Goal: Communication & Community: Answer question/provide support

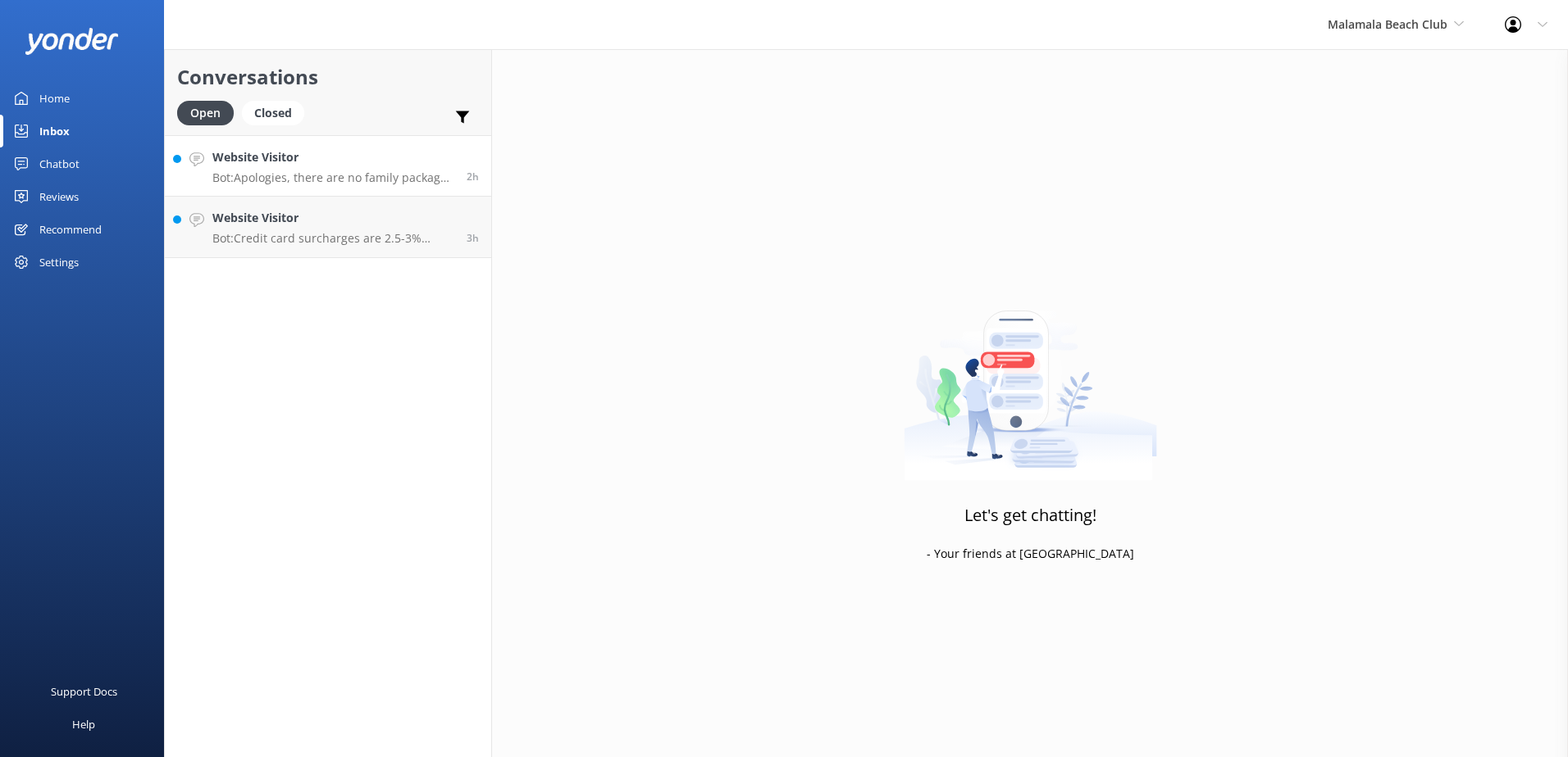
click at [416, 167] on div "Website Visitor Bot: Apologies, there are no family packages associated with Ma…" at bounding box center [333, 165] width 242 height 35
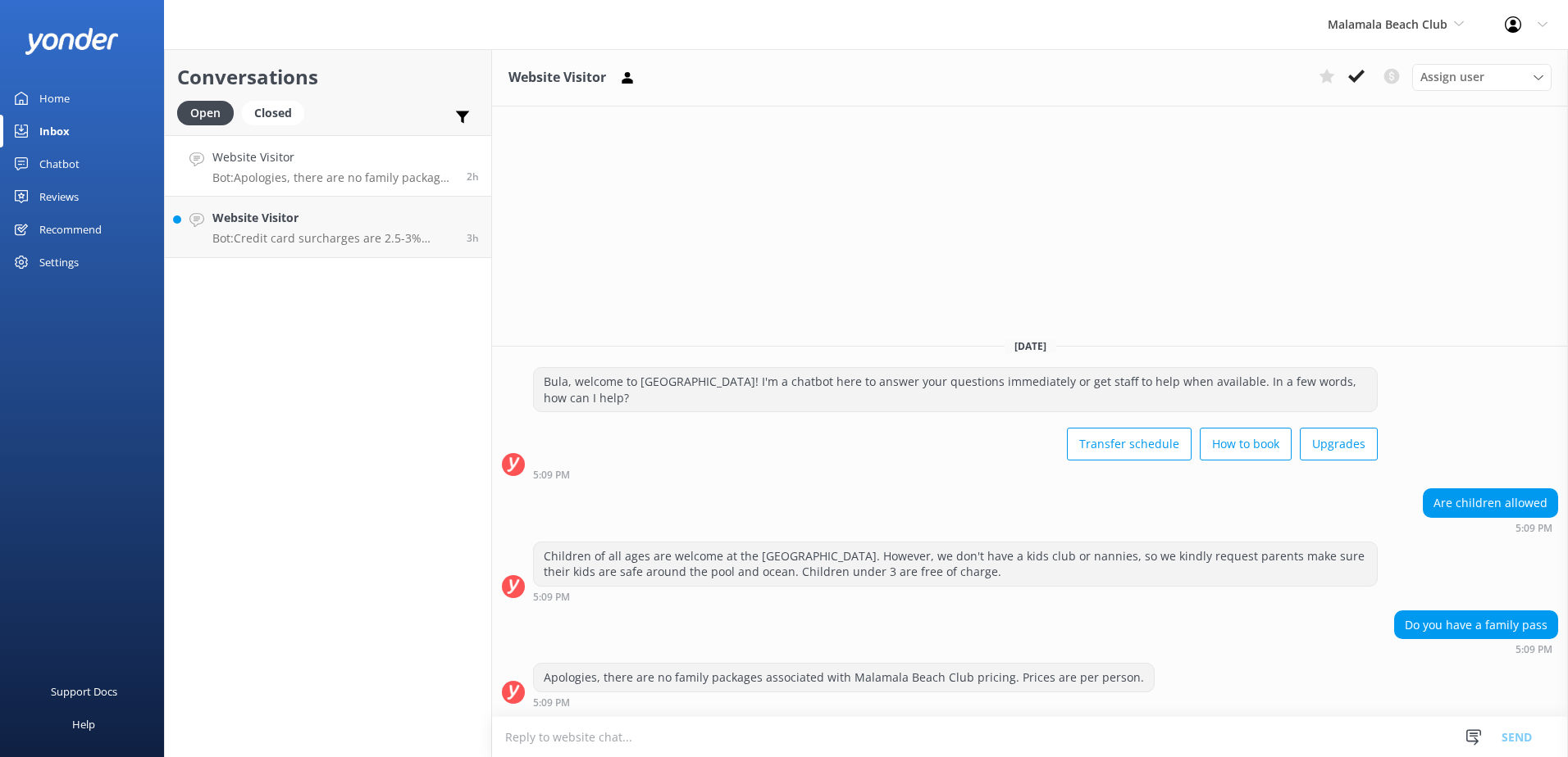
click at [1344, 643] on div "Do you have a family pass 5:09 PM" at bounding box center [1029, 633] width 1075 height 45
click at [811, 745] on textarea at bounding box center [1029, 736] width 1075 height 40
paste textarea "MALAMALA BEACH CLUB FULL OR HALF DAY CRUISE:"
paste textarea "PRICING: FULL DAY PASS: $186.00(FJD) HALF DAY PASS: $163.00(FJD) Please be advi…"
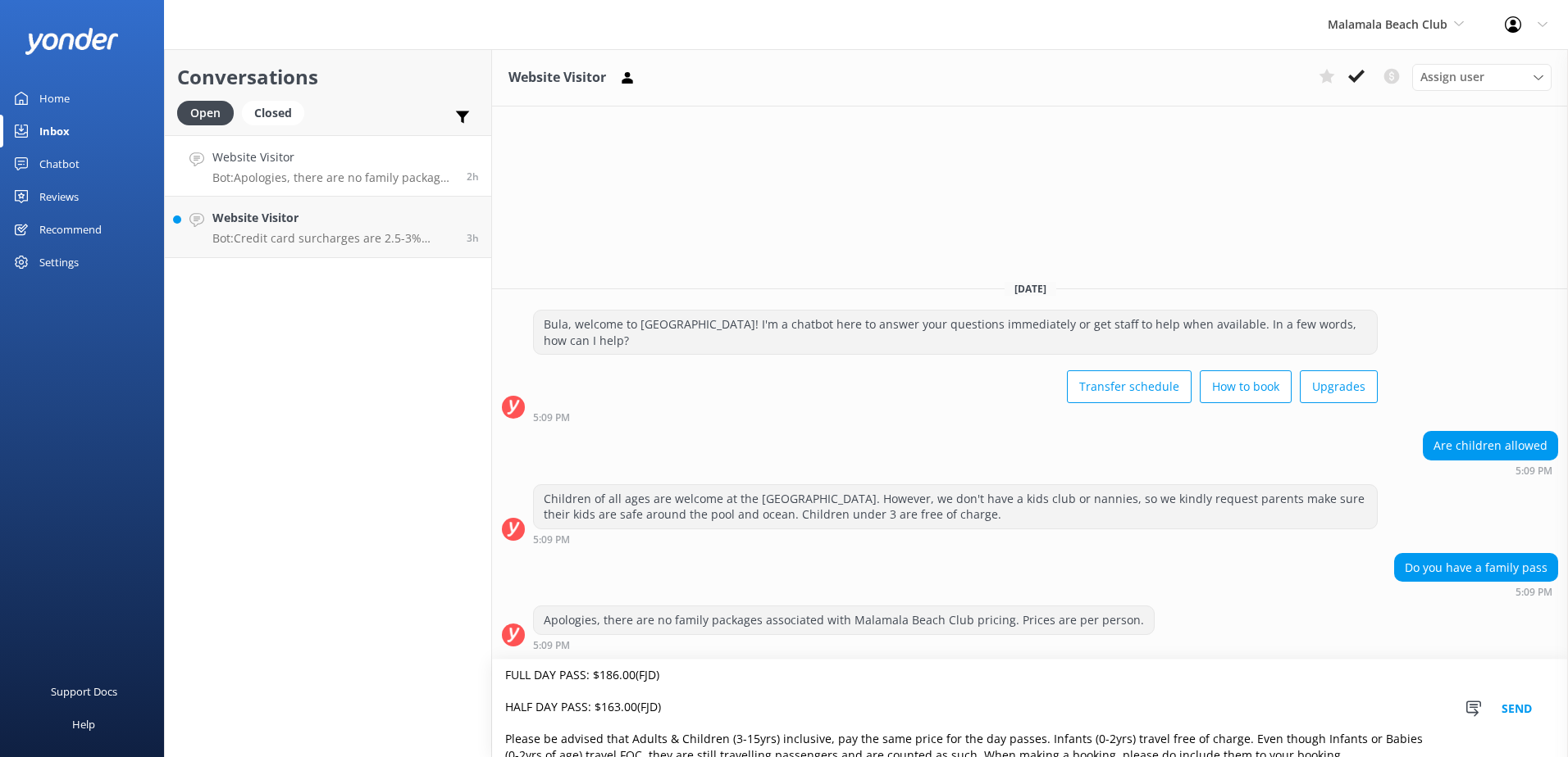
scroll to position [82, 0]
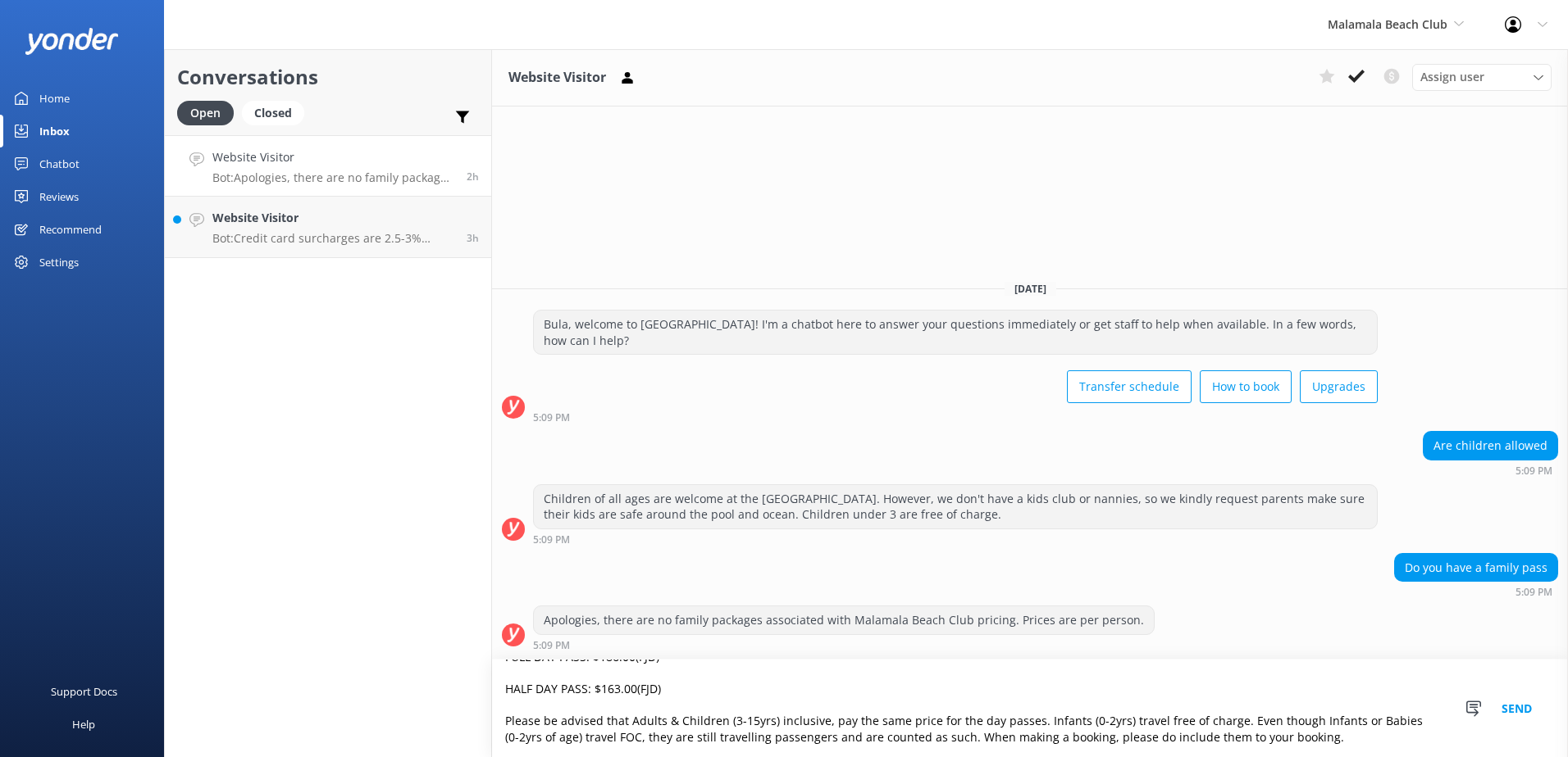
paste textarea "To book, you may do so on our South Sea Cruises website - [URL][DOMAIN_NAME]"
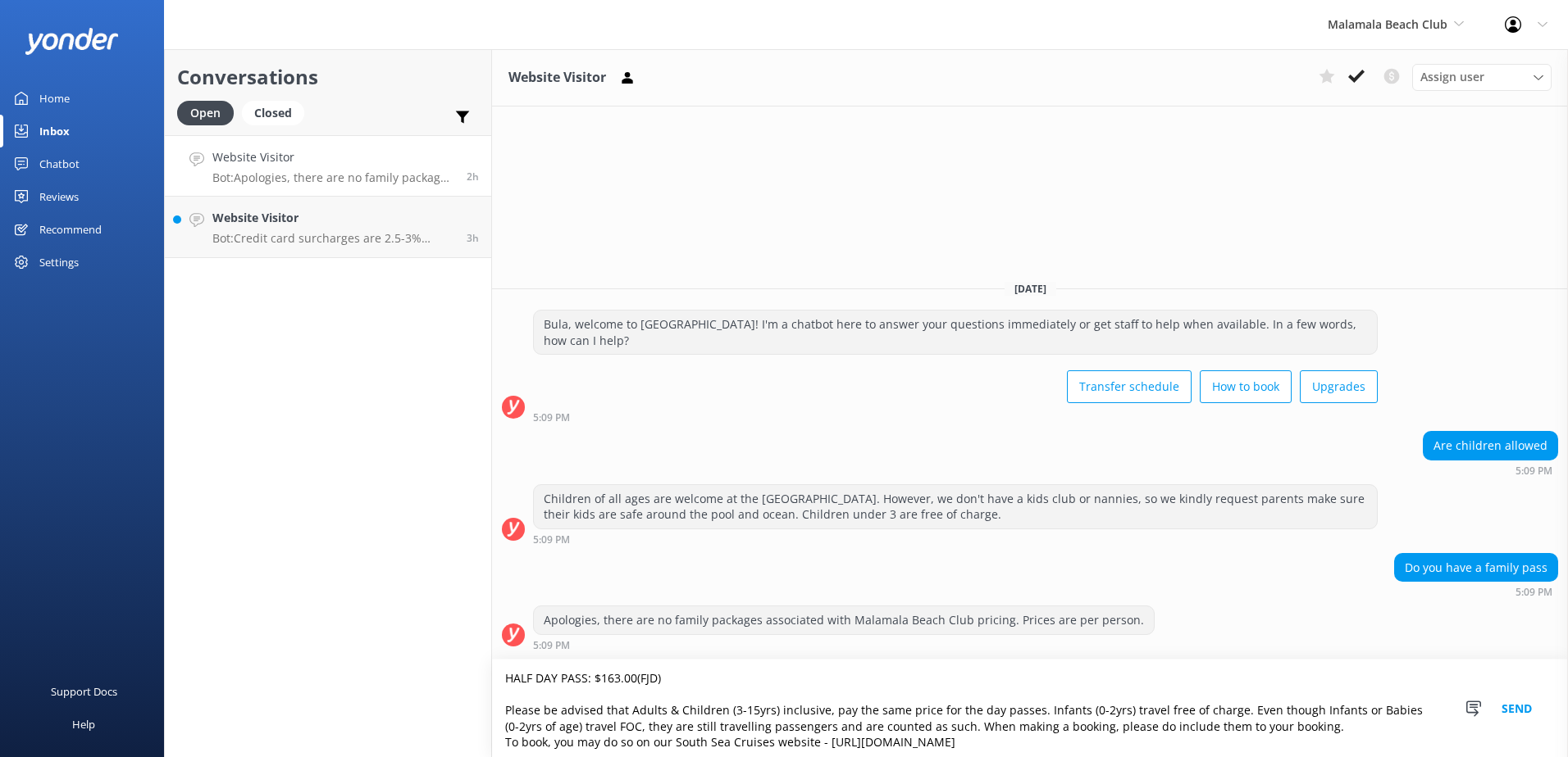
click at [504, 740] on textarea "MALAMALA BEACH CLUB FULL OR HALF DAY CRUISE: PRICING: FULL DAY PASS: $186.00(FJ…" at bounding box center [1029, 708] width 1075 height 98
click at [1037, 748] on textarea "MALAMALA BEACH CLUB FULL OR HALF DAY CRUISE: PRICING: FULL DAY PASS: $186.00(FJ…" at bounding box center [1029, 708] width 1075 height 98
type textarea "MALAMALA BEACH CLUB FULL OR HALF DAY CRUISE: PRICING: FULL DAY PASS: $186.00(FJ…"
click at [1527, 704] on button "Send" at bounding box center [1517, 708] width 62 height 98
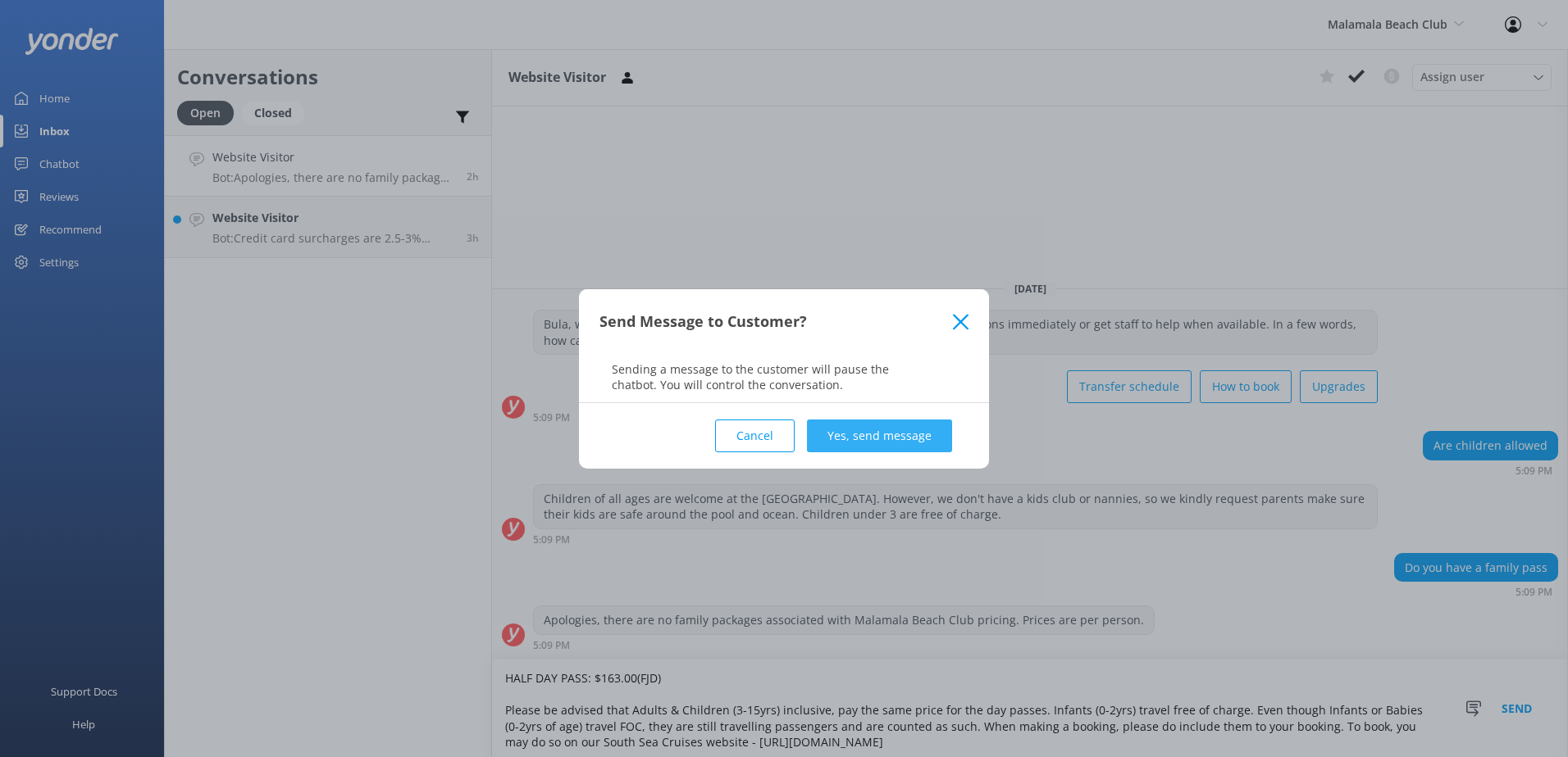
click at [841, 436] on button "Yes, send message" at bounding box center [879, 436] width 145 height 33
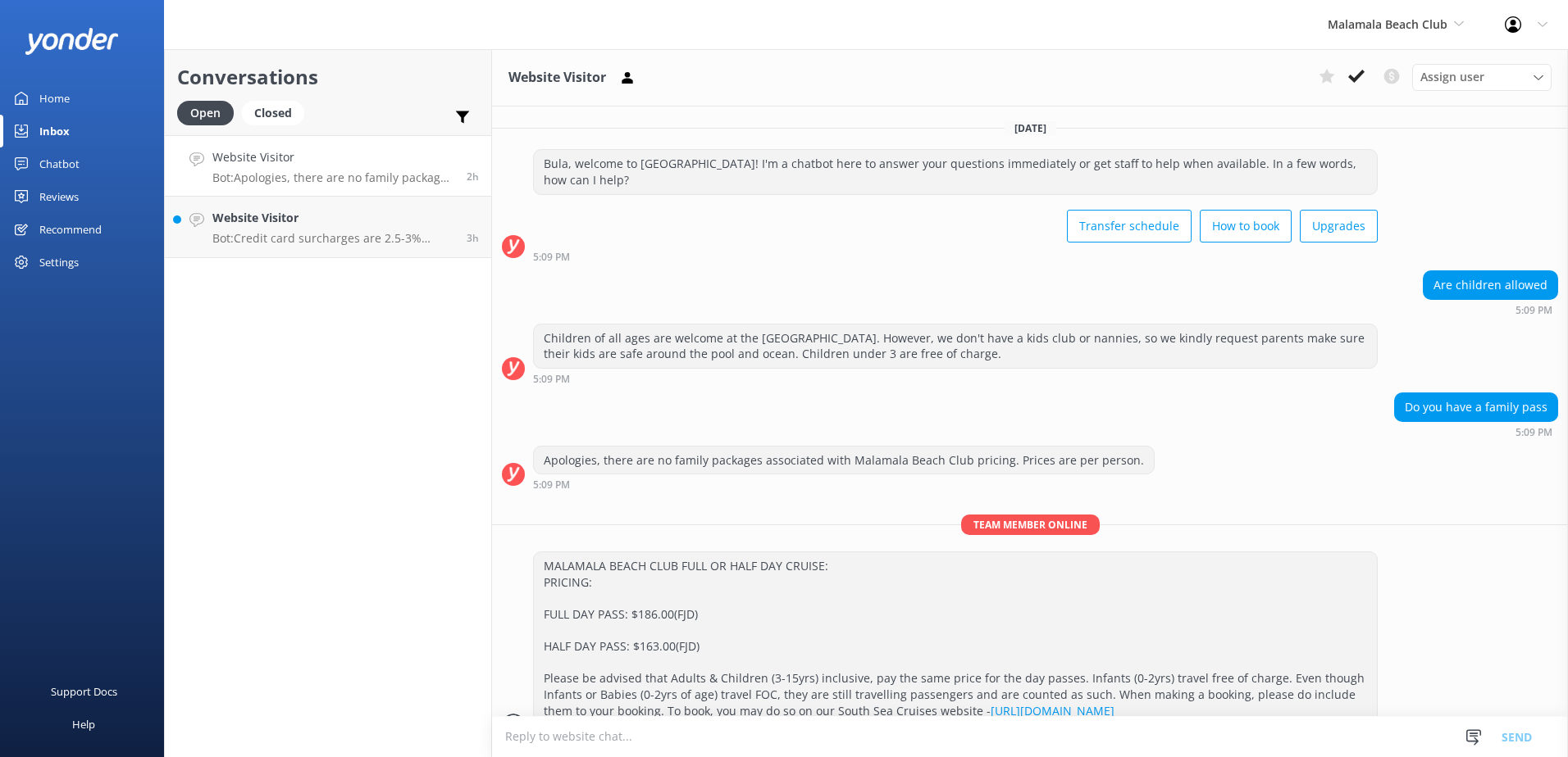
scroll to position [33, 0]
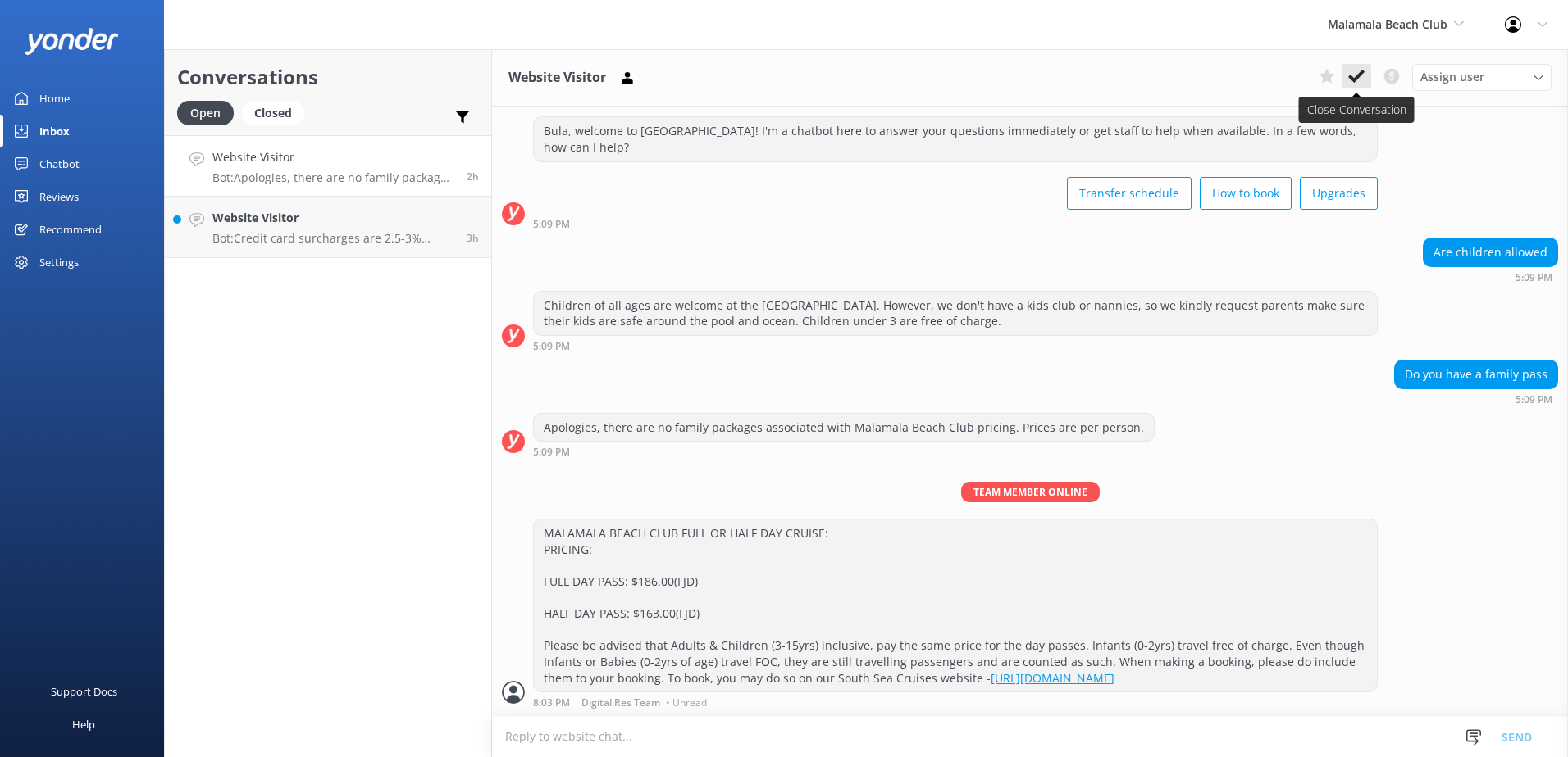
click at [1359, 74] on use at bounding box center [1356, 75] width 16 height 13
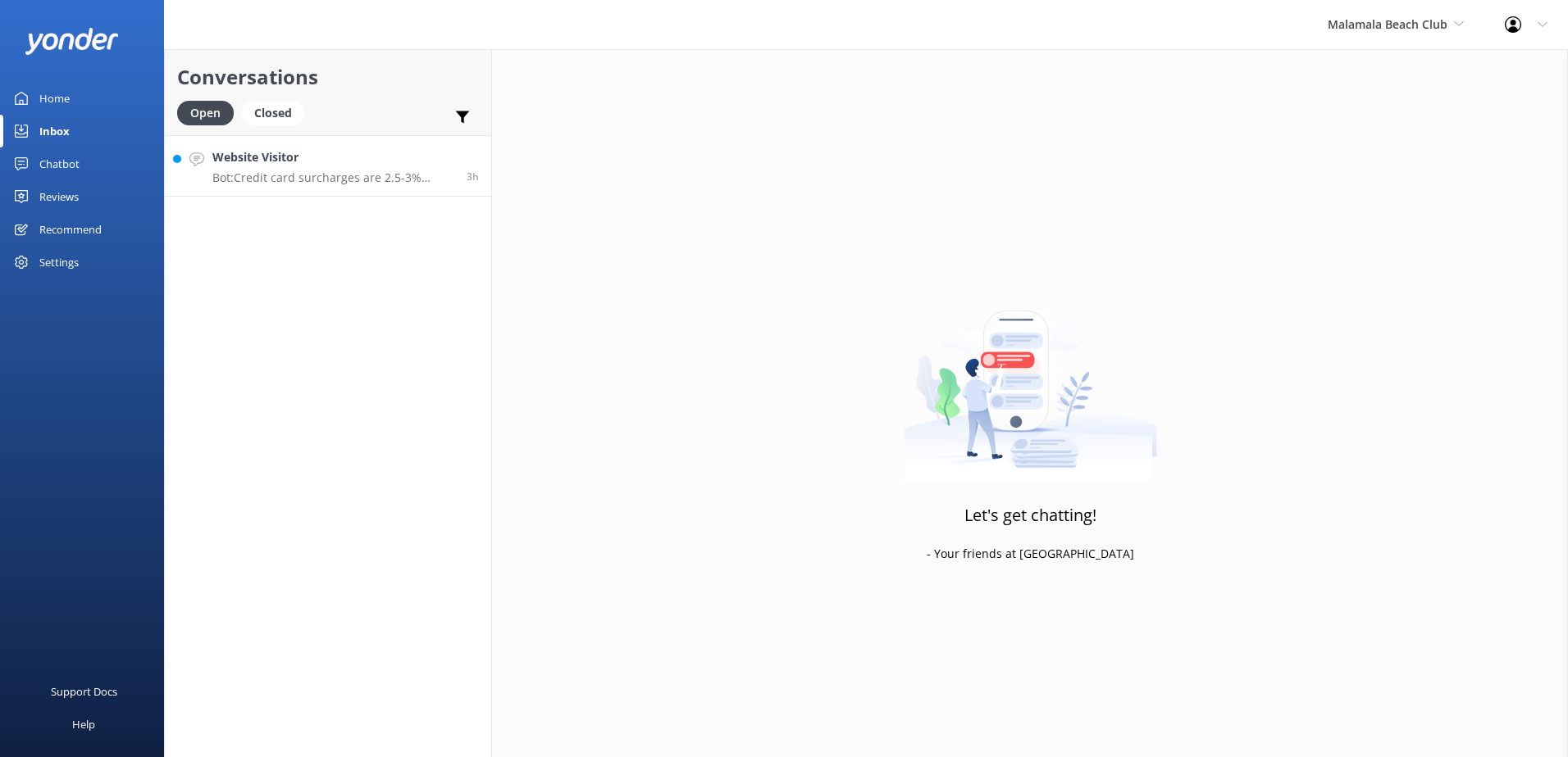
drag, startPoint x: 400, startPoint y: 152, endPoint x: 421, endPoint y: 155, distance: 21.2
click at [399, 152] on h4 "Website Visitor" at bounding box center [333, 157] width 242 height 18
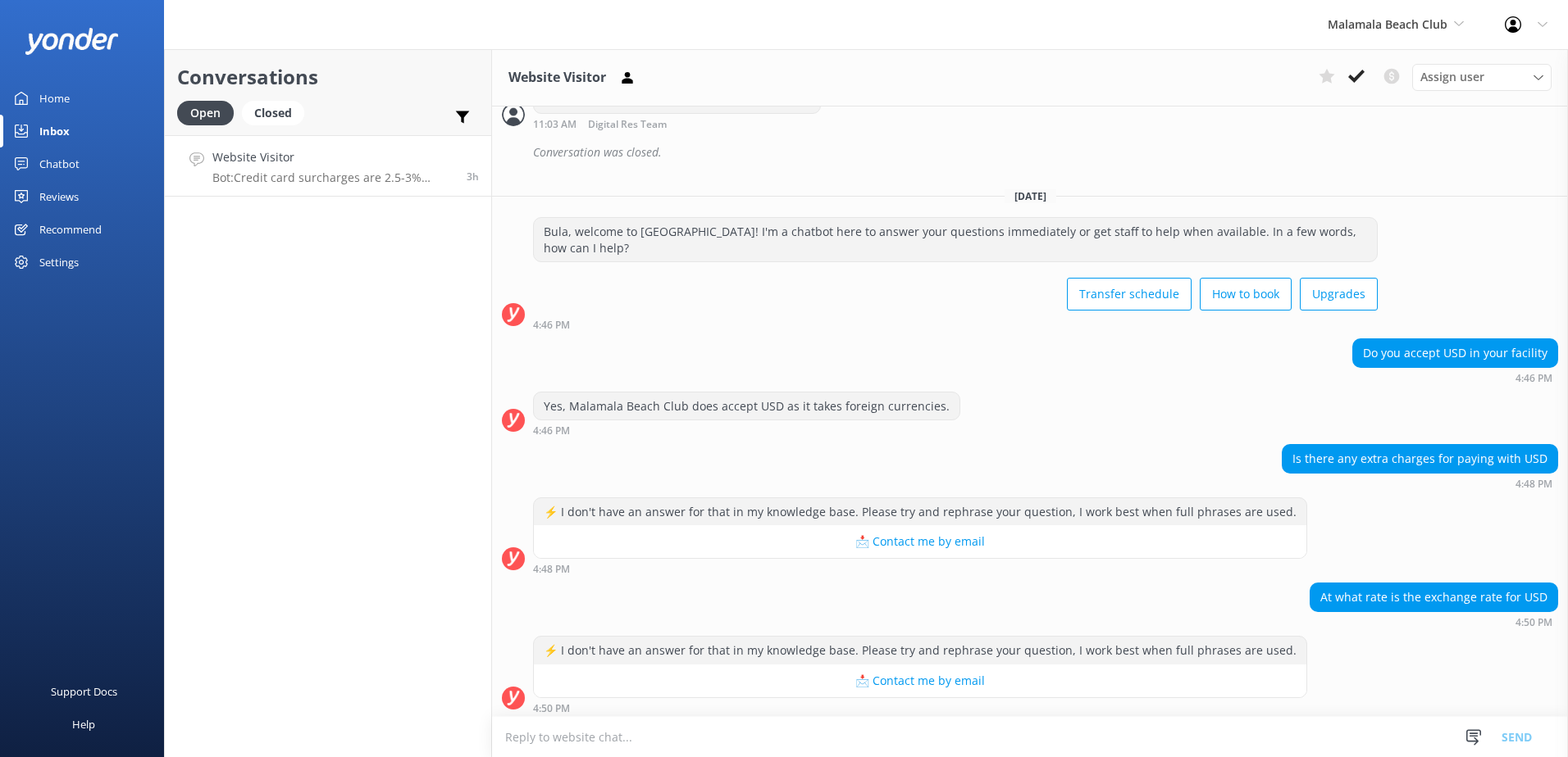
scroll to position [1515, 0]
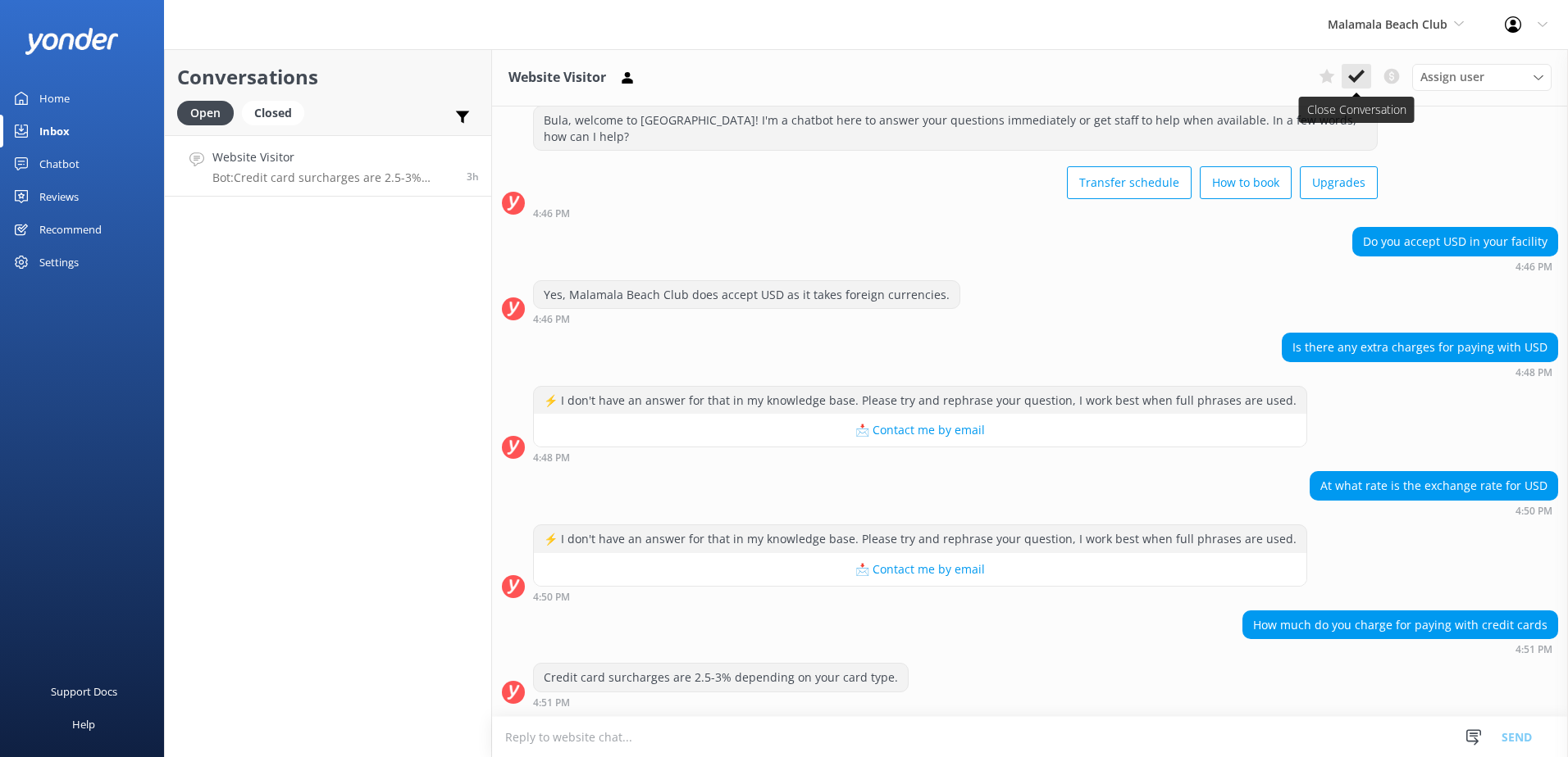
click at [1357, 66] on button at bounding box center [1356, 76] width 29 height 25
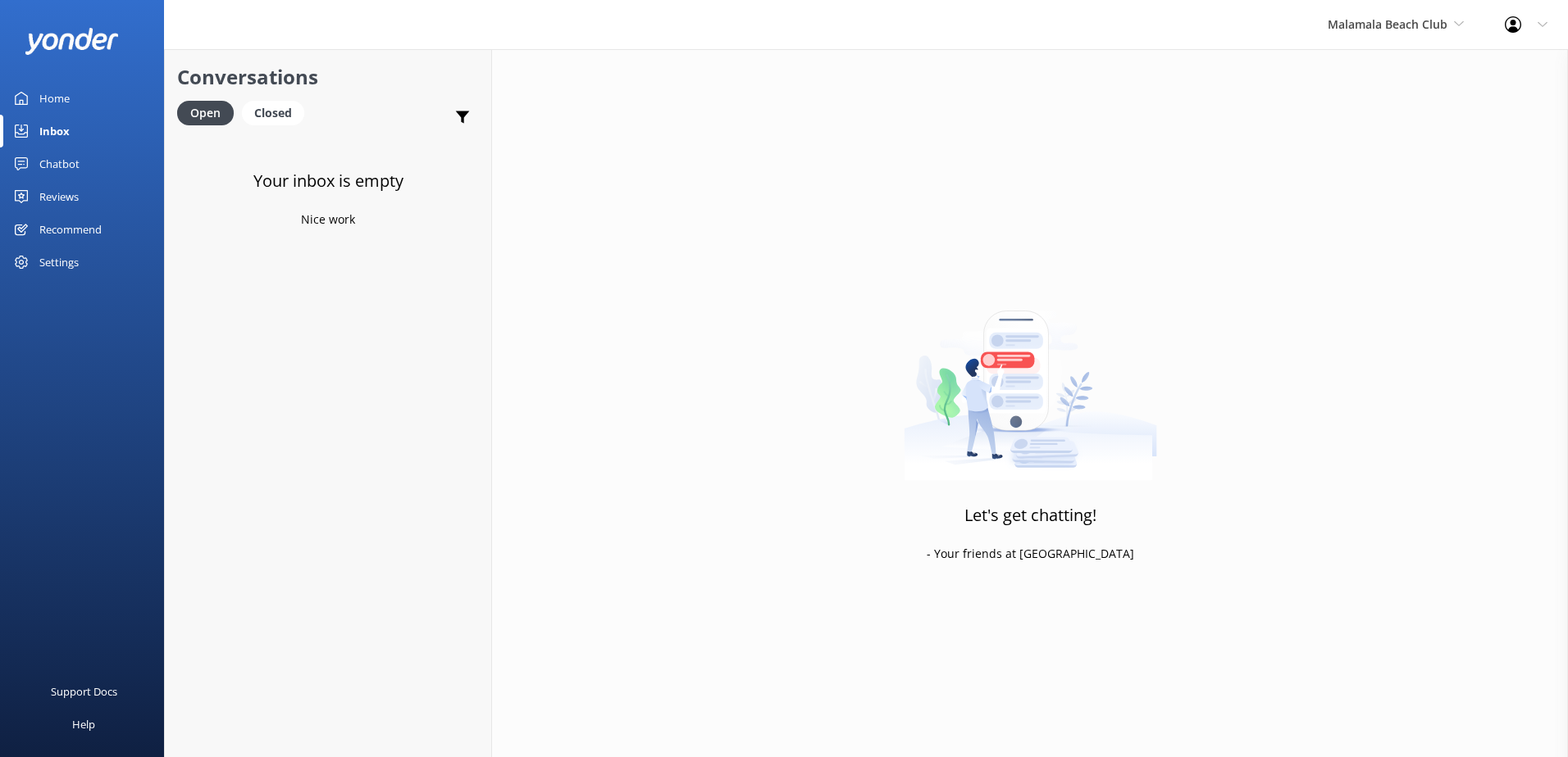
click at [64, 158] on div "Chatbot" at bounding box center [59, 164] width 40 height 33
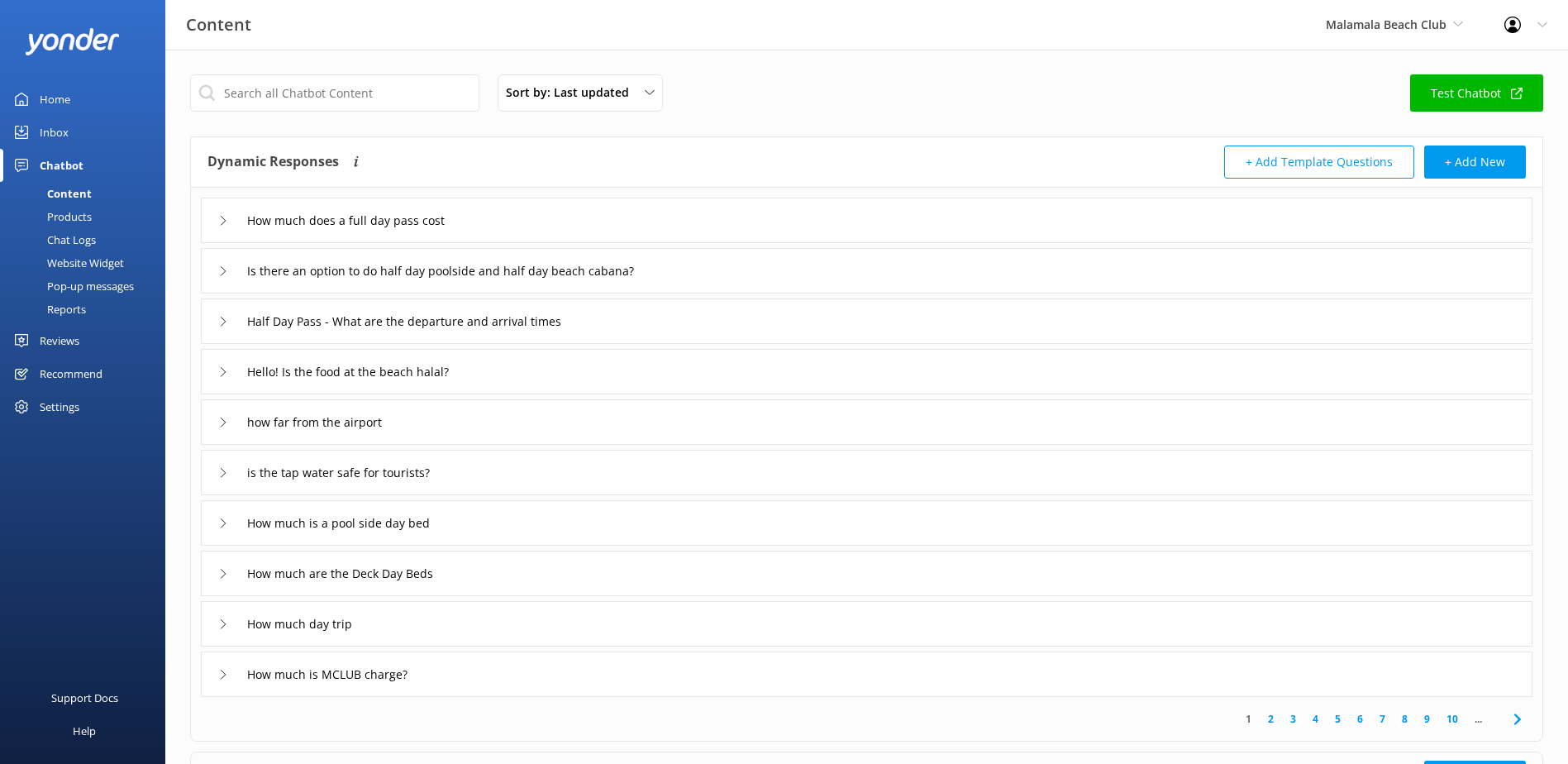
click at [80, 243] on div "Chat Logs" at bounding box center [53, 239] width 86 height 23
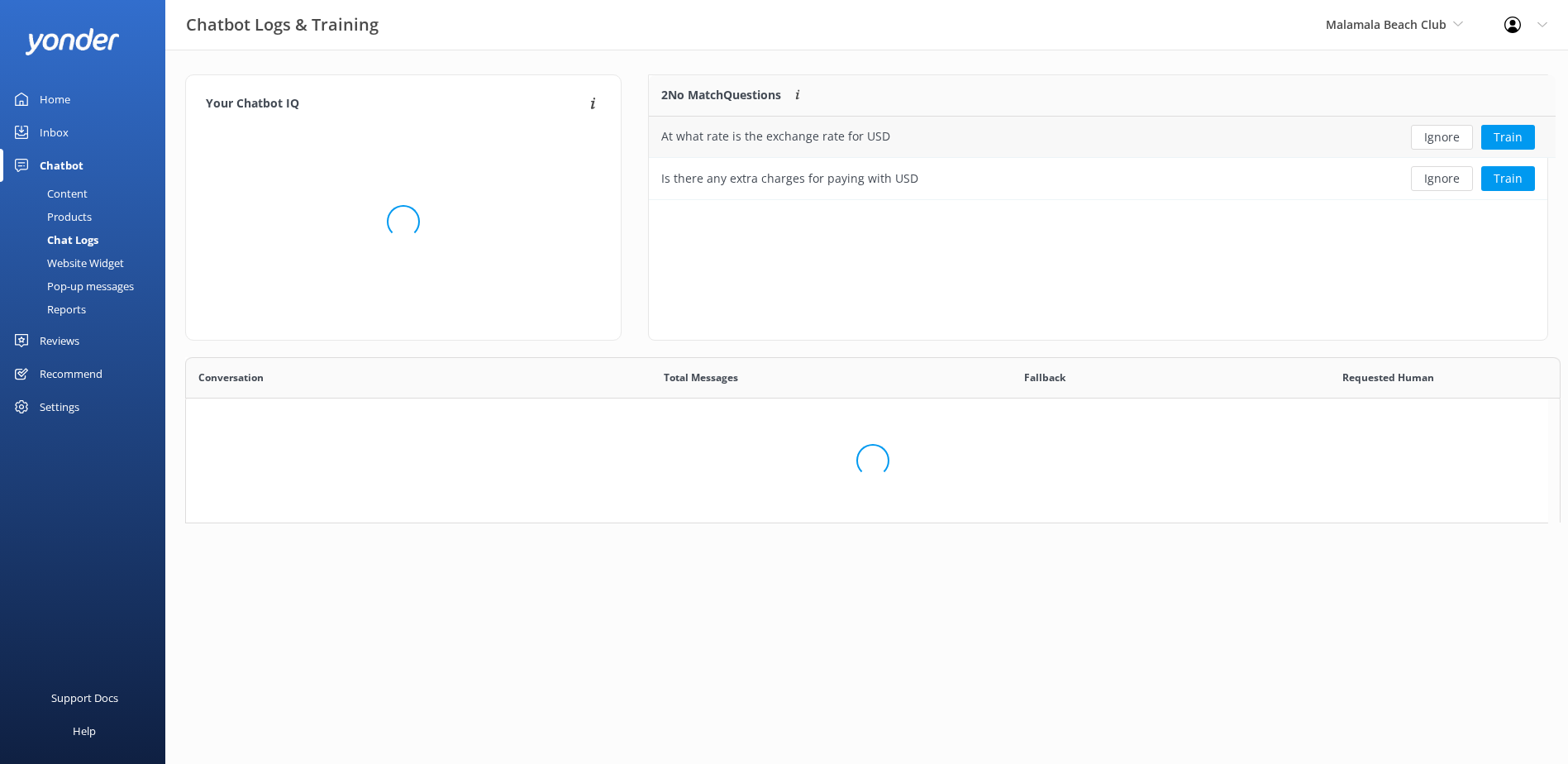
scroll to position [567, 1349]
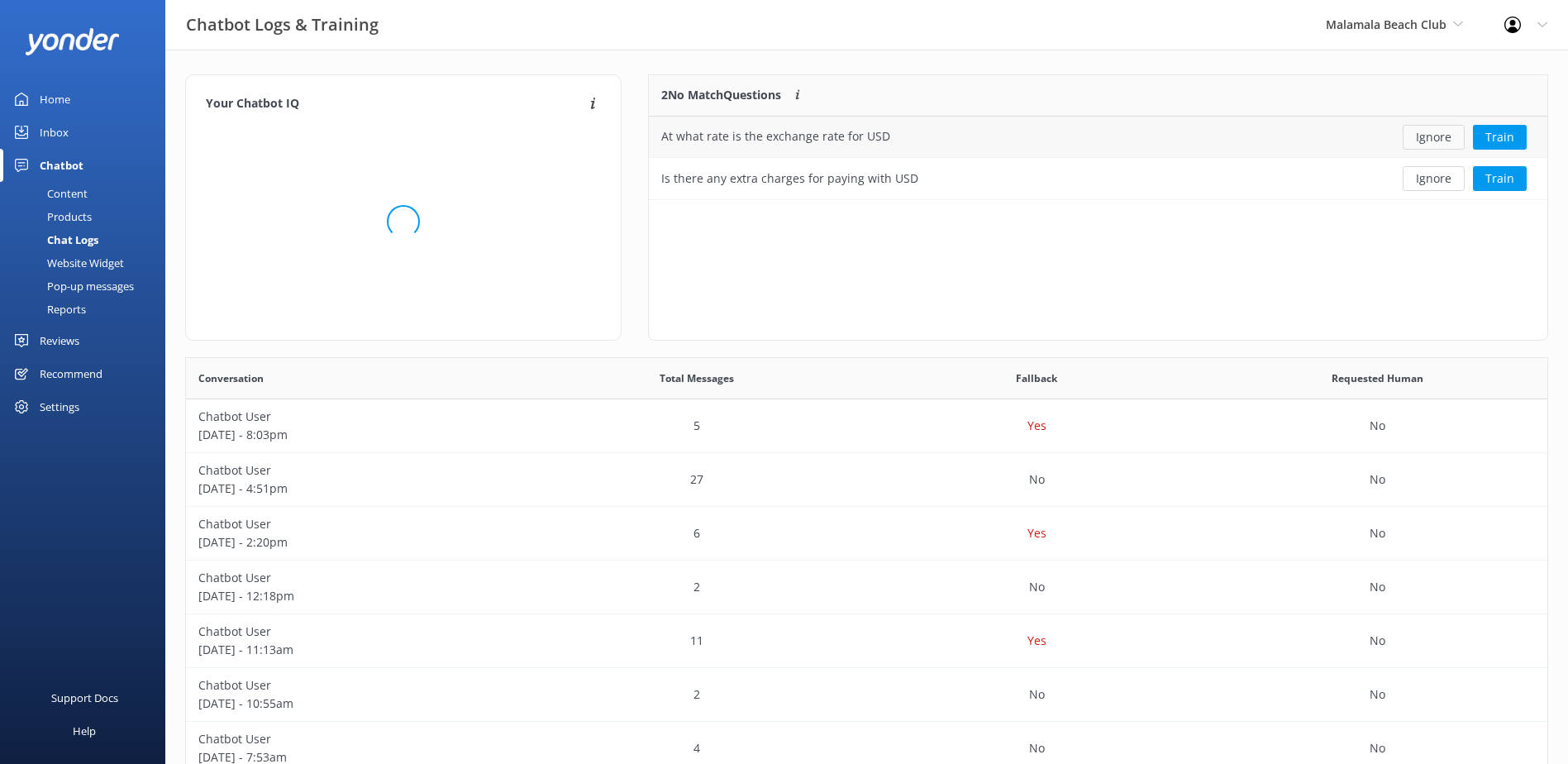
click at [1437, 135] on button "Ignore" at bounding box center [1434, 137] width 62 height 25
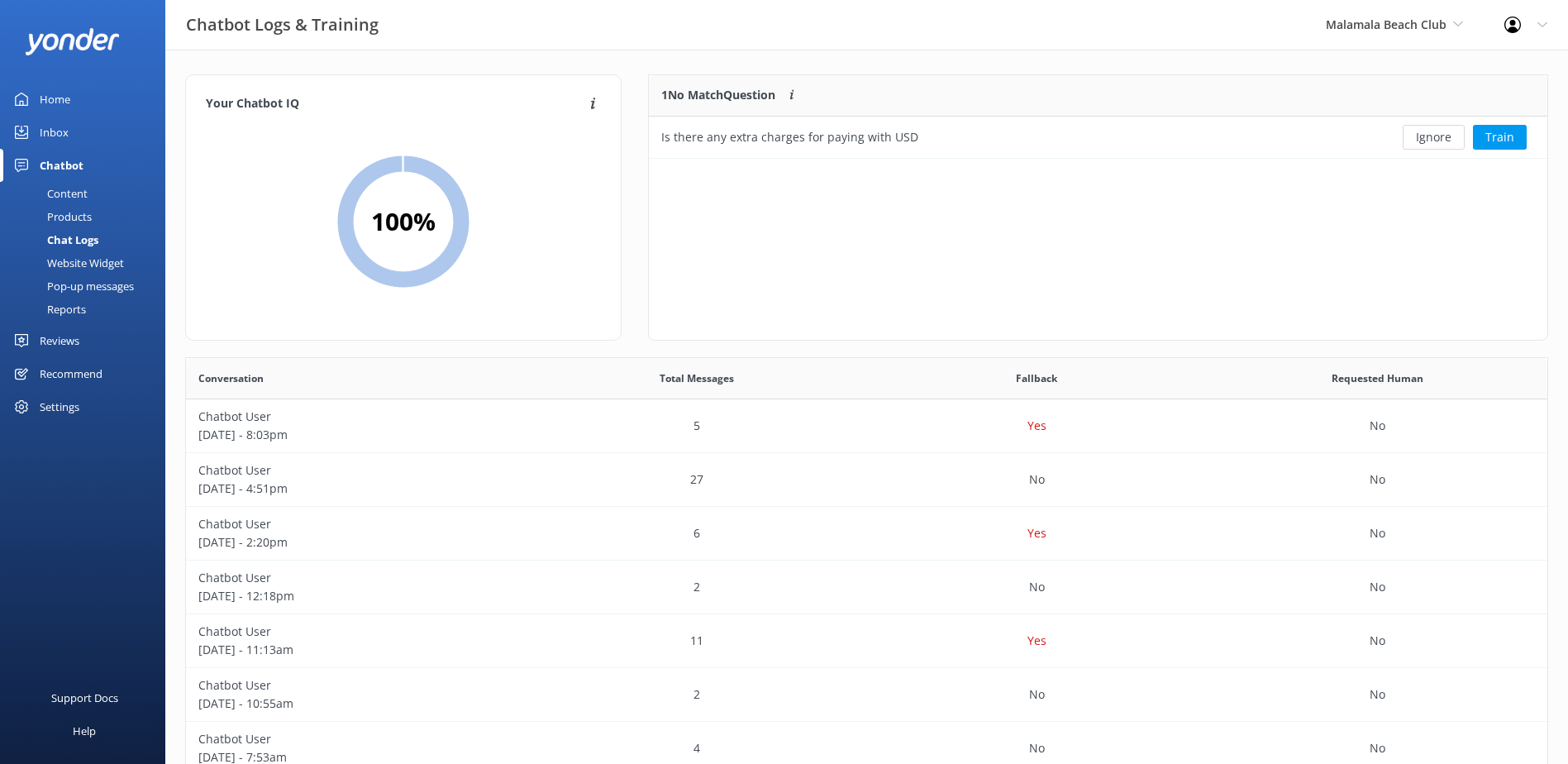
scroll to position [71, 886]
click at [1438, 135] on button "Ignore" at bounding box center [1434, 137] width 62 height 25
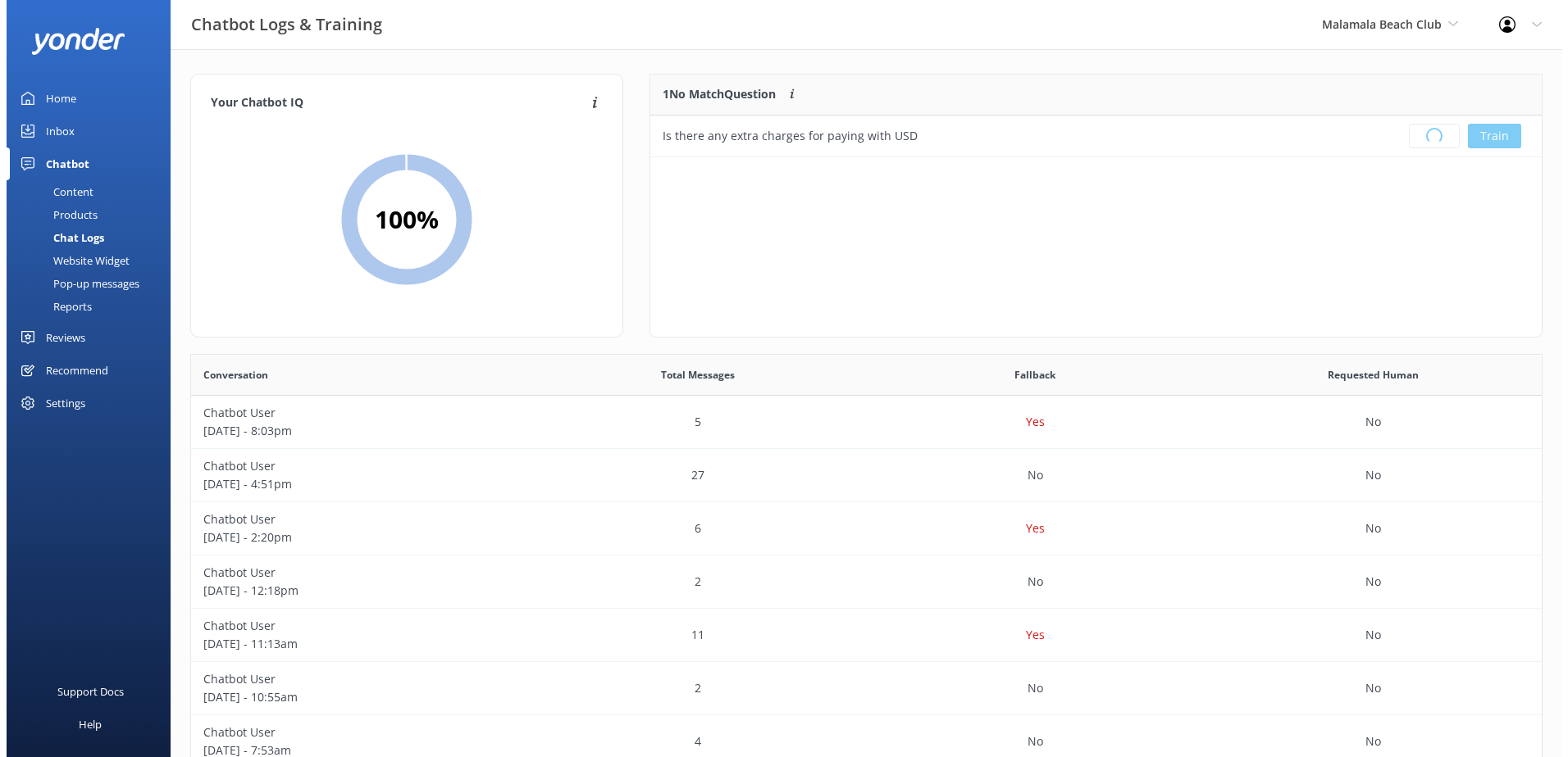
scroll to position [193, 878]
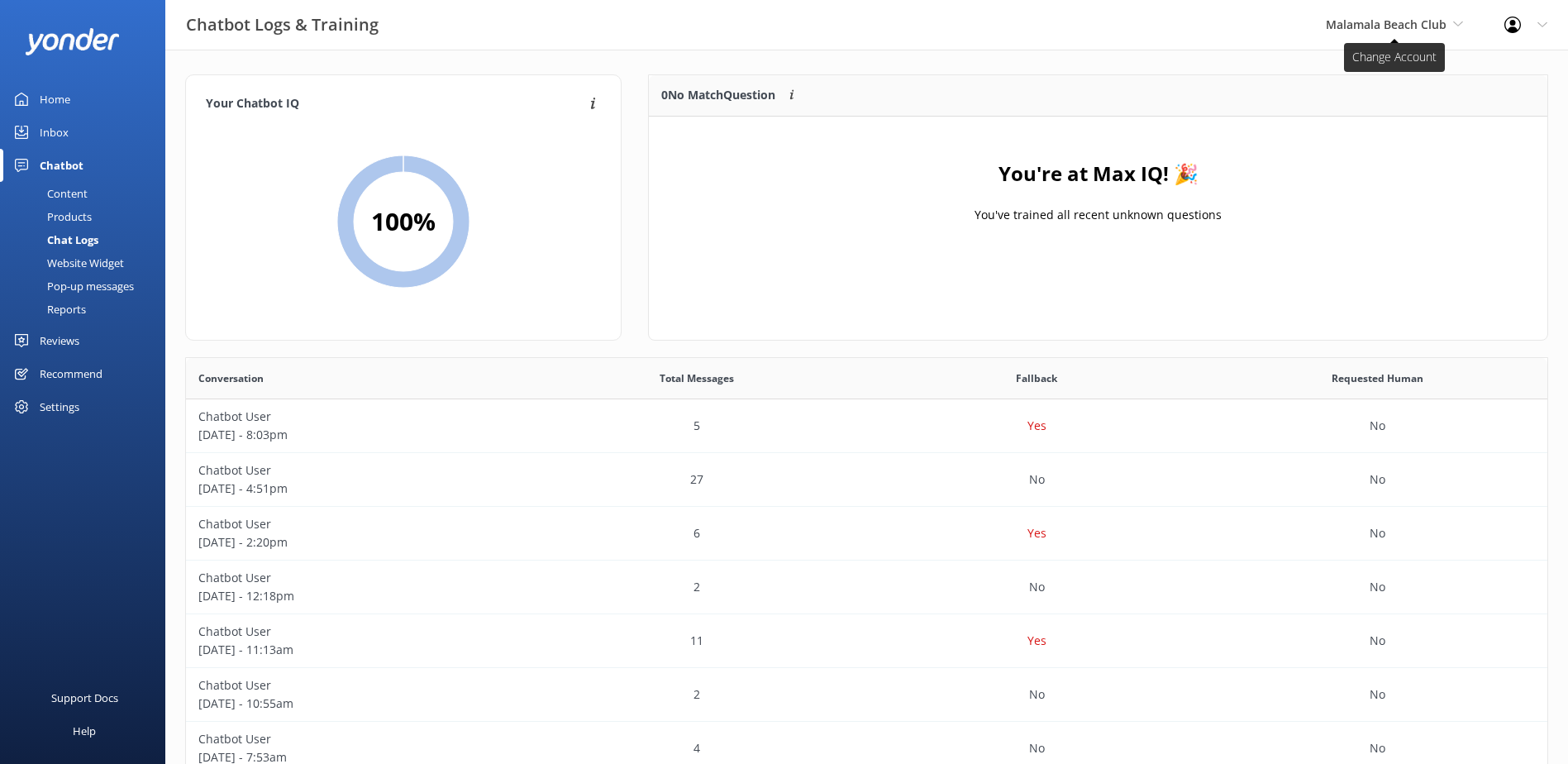
click at [1455, 22] on icon at bounding box center [1457, 23] width 10 height 10
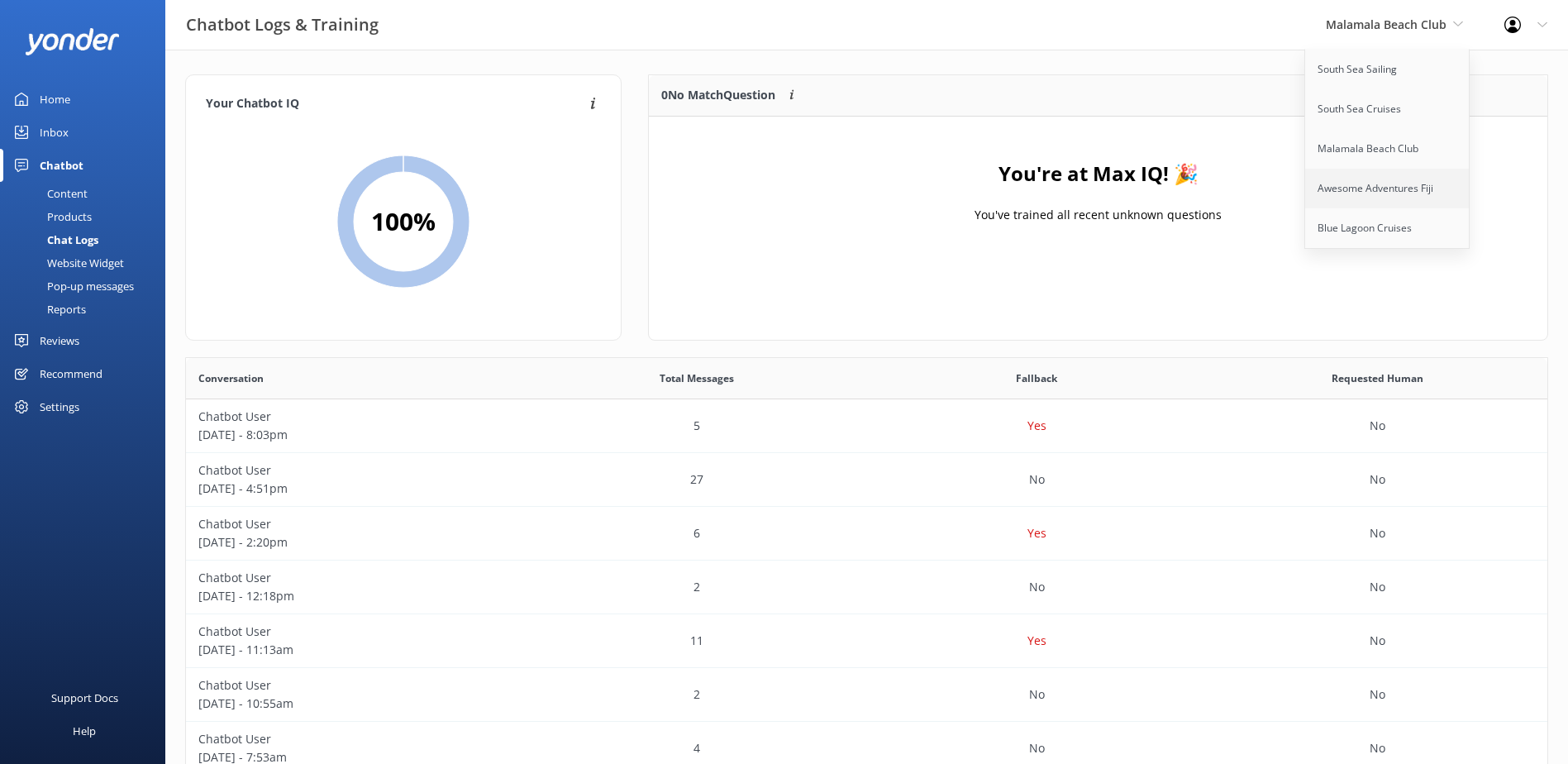
click at [1415, 178] on link "Awesome Adventures Fiji" at bounding box center [1387, 188] width 165 height 40
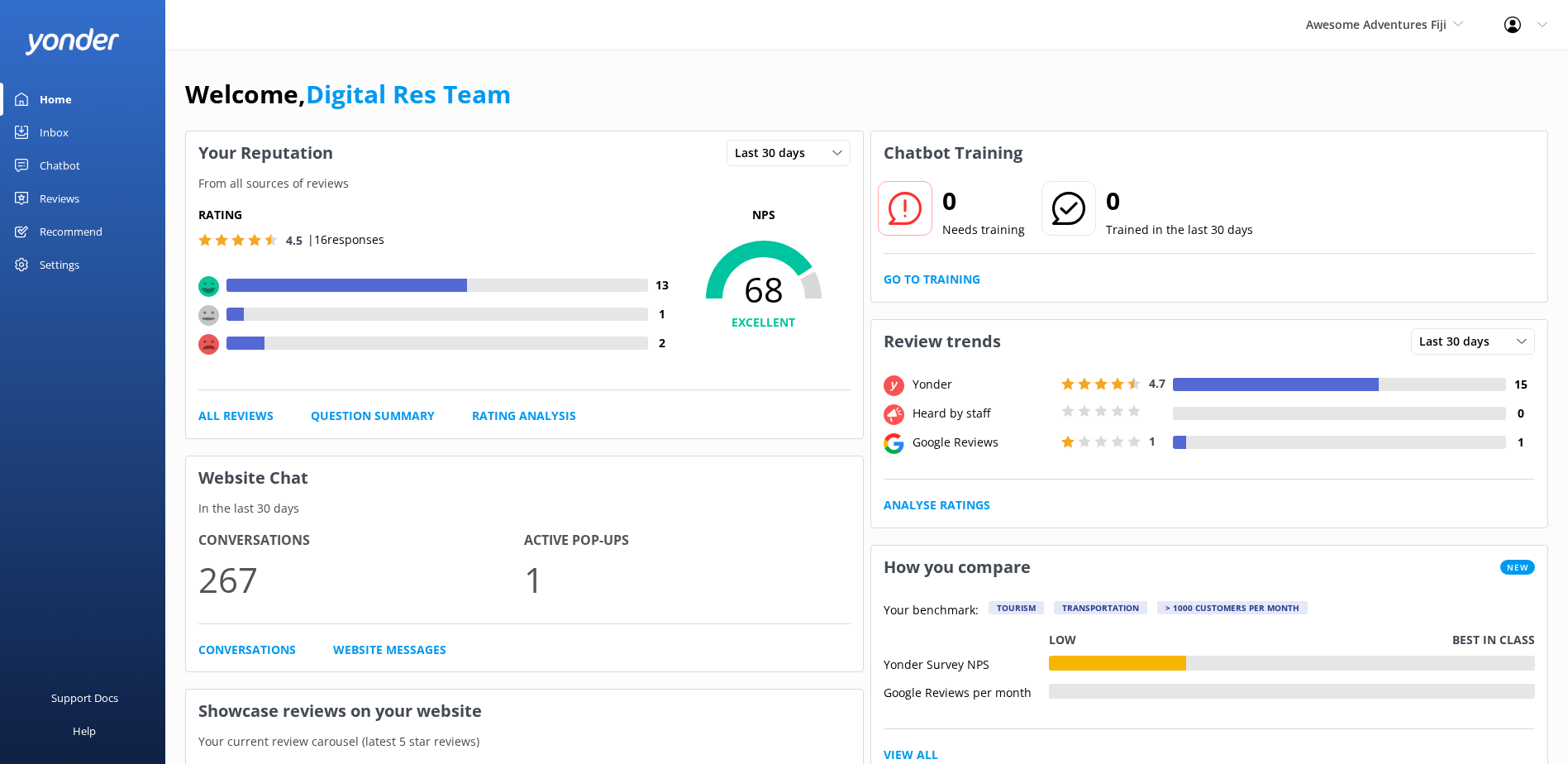
click at [57, 134] on div "Inbox" at bounding box center [54, 132] width 29 height 33
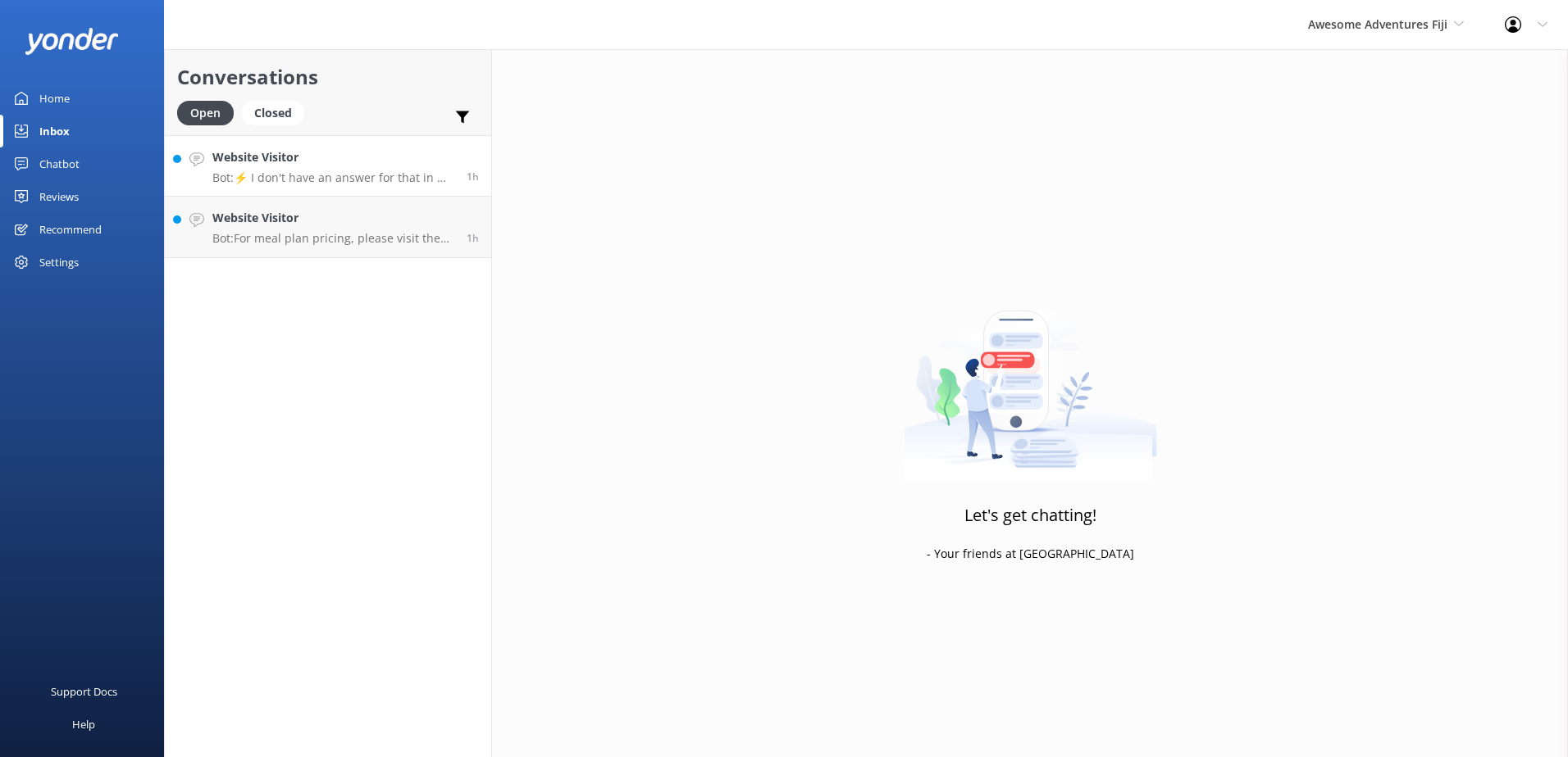
click at [436, 173] on p "Bot: ⚡ I don't have an answer for that in my knowledge base. Please try and rep…" at bounding box center [333, 177] width 242 height 15
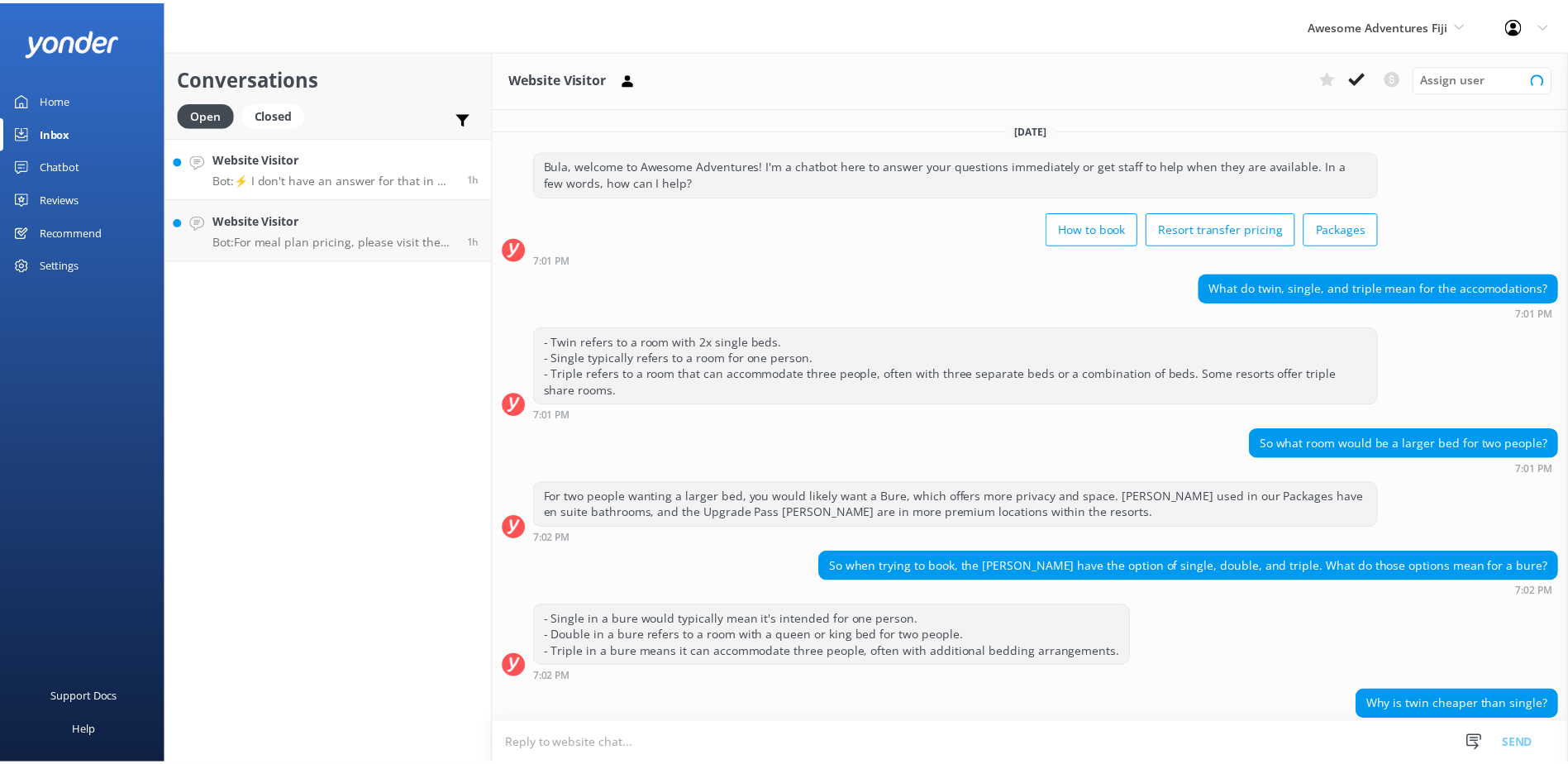
scroll to position [107, 0]
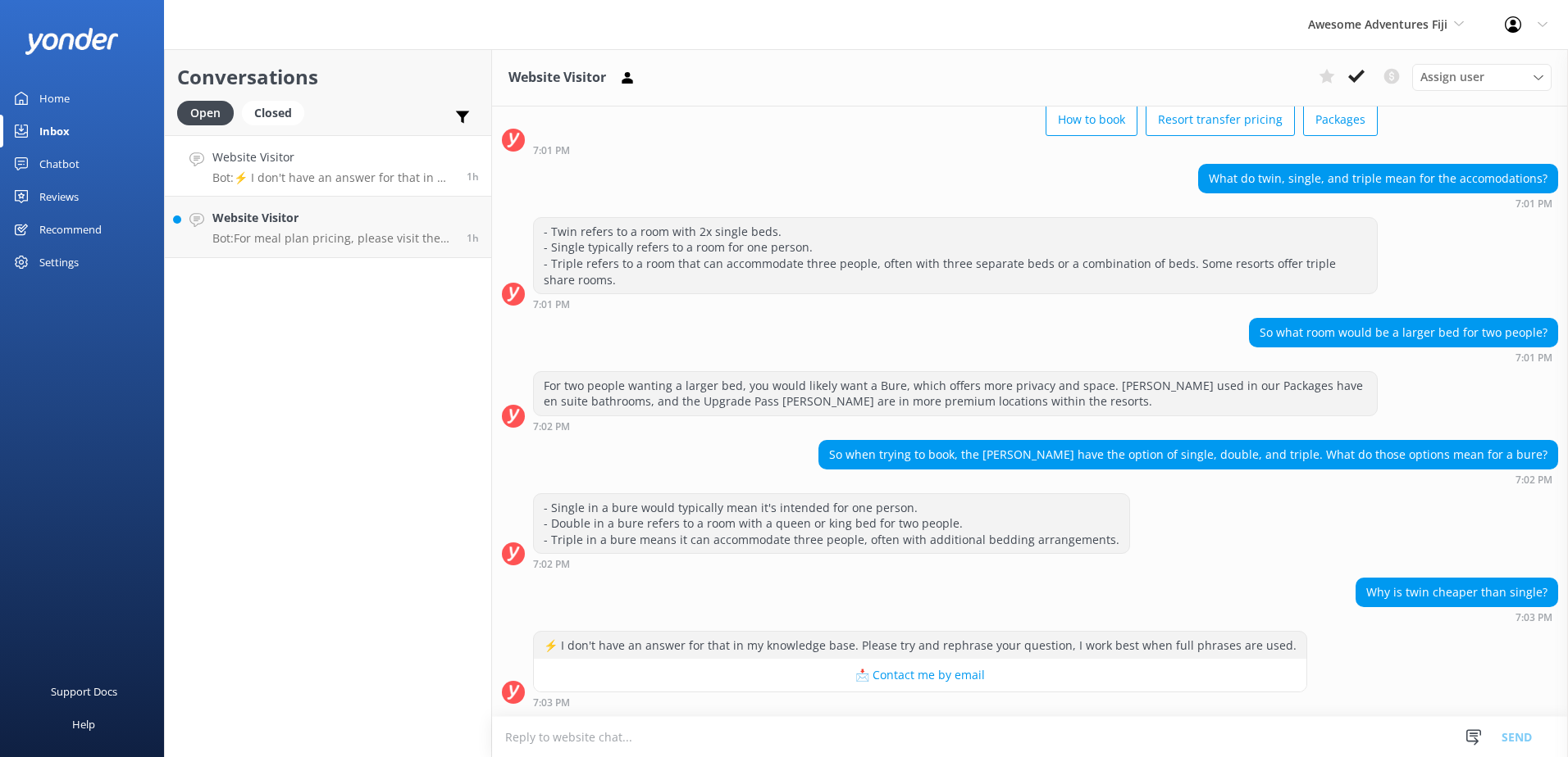
click at [567, 746] on textarea at bounding box center [1029, 736] width 1075 height 40
click at [975, 145] on div "7:01 PM" at bounding box center [955, 149] width 845 height 11
click at [1346, 78] on button at bounding box center [1356, 76] width 29 height 25
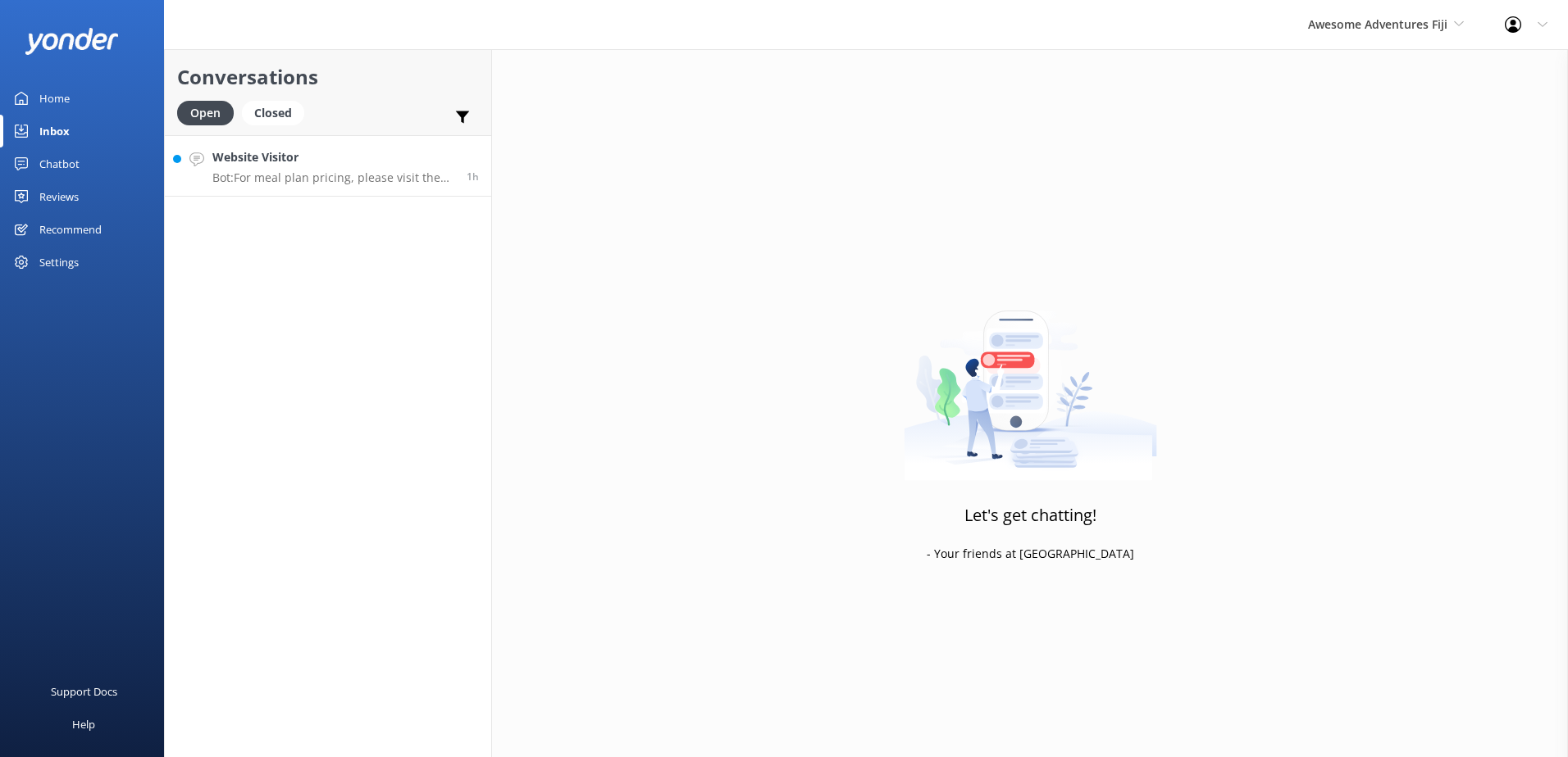
click at [386, 152] on h4 "Website Visitor" at bounding box center [333, 157] width 242 height 18
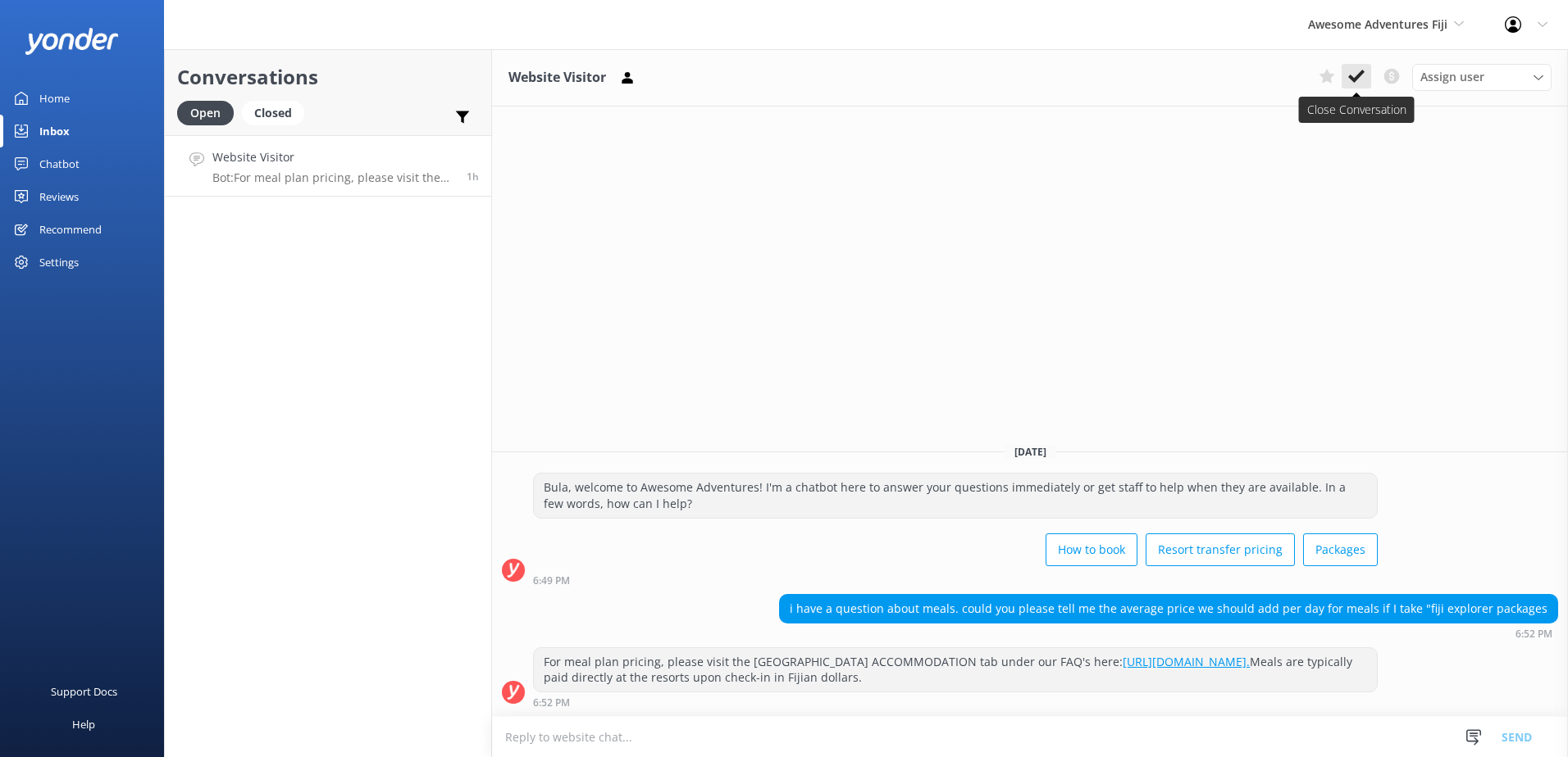
click at [1356, 72] on icon at bounding box center [1356, 75] width 16 height 16
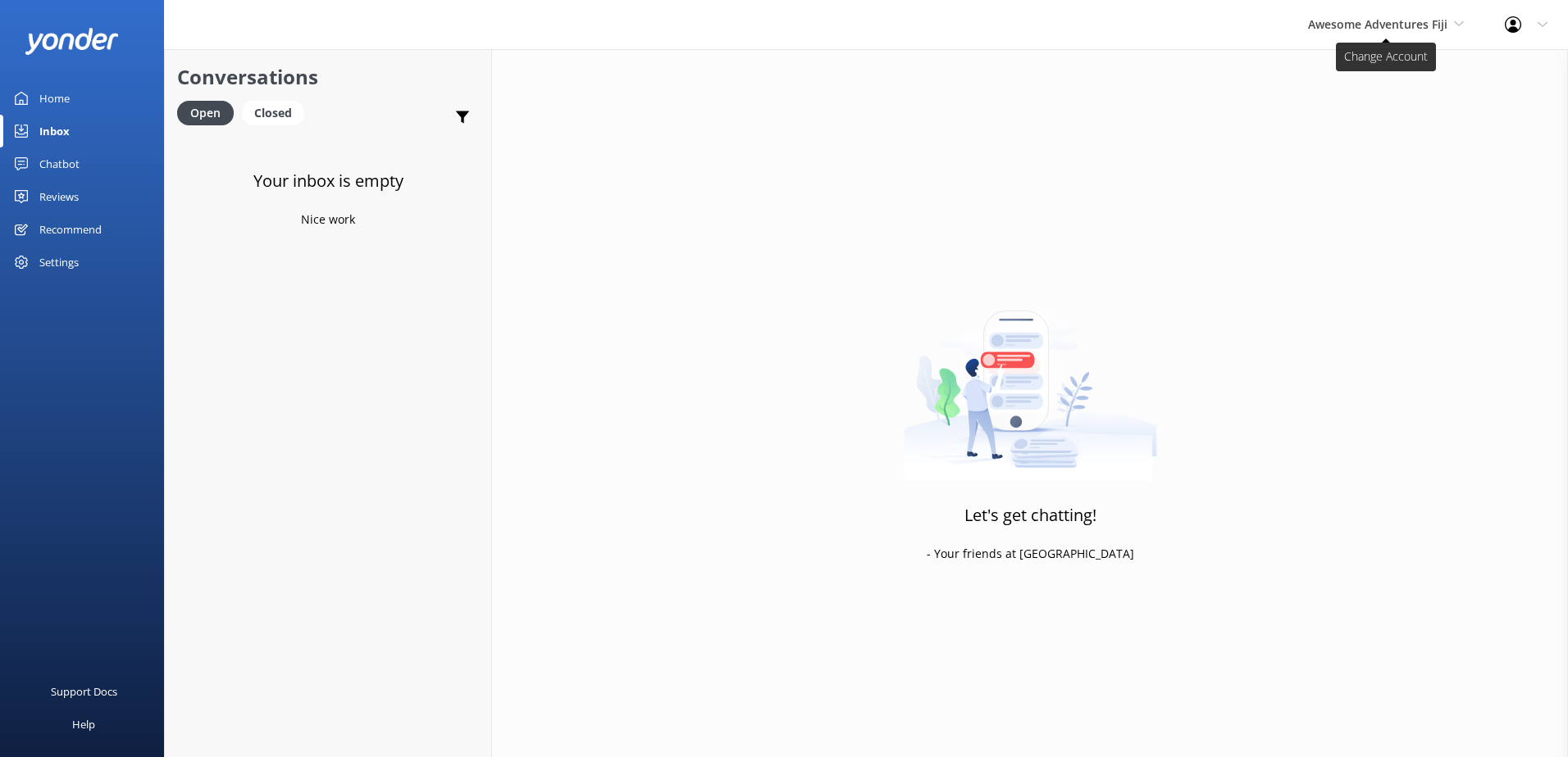
click at [1415, 22] on span "Awesome Adventures Fiji" at bounding box center [1377, 24] width 140 height 15
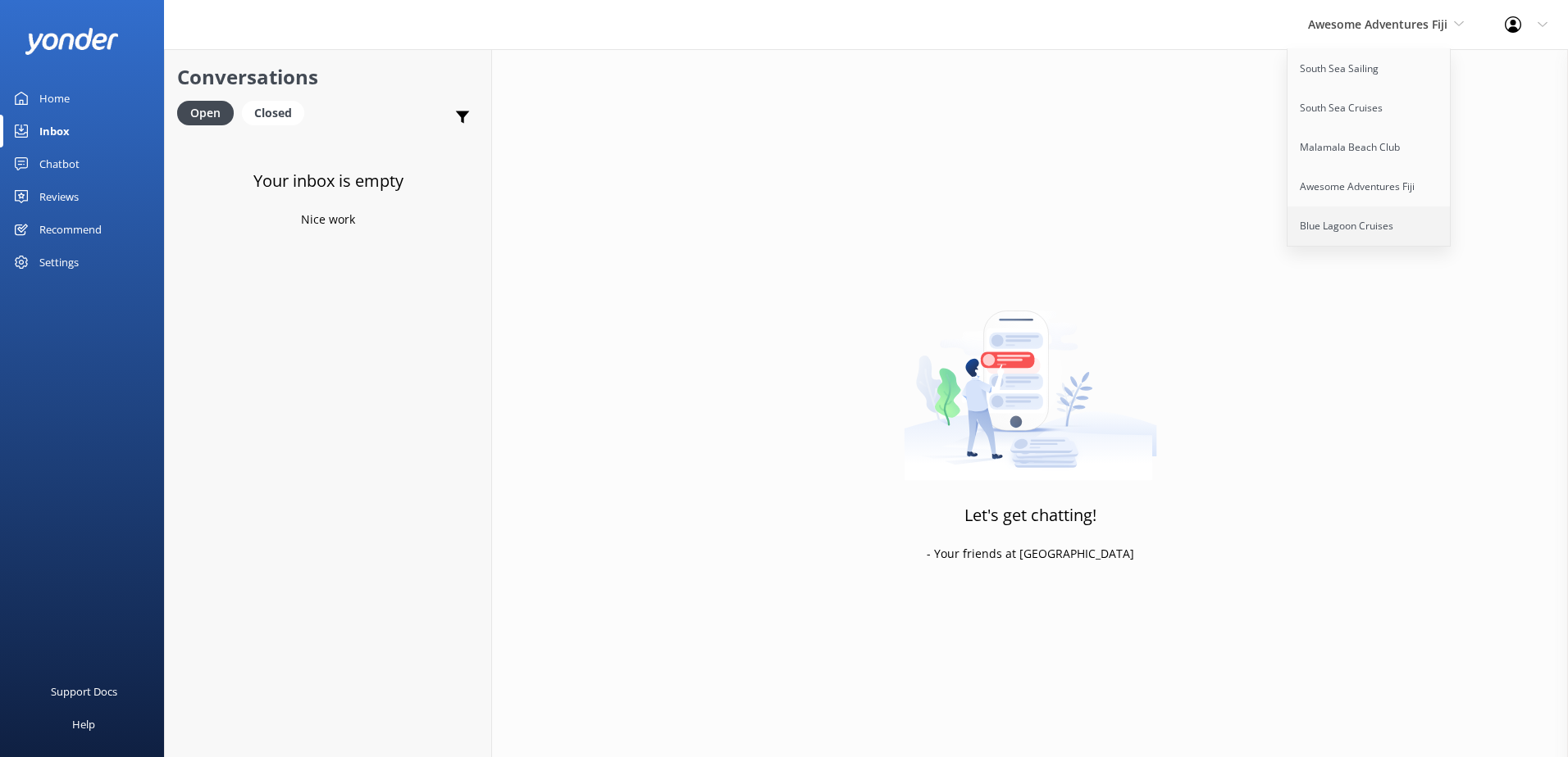
click at [1344, 216] on link "Blue Lagoon Cruises" at bounding box center [1368, 226] width 164 height 39
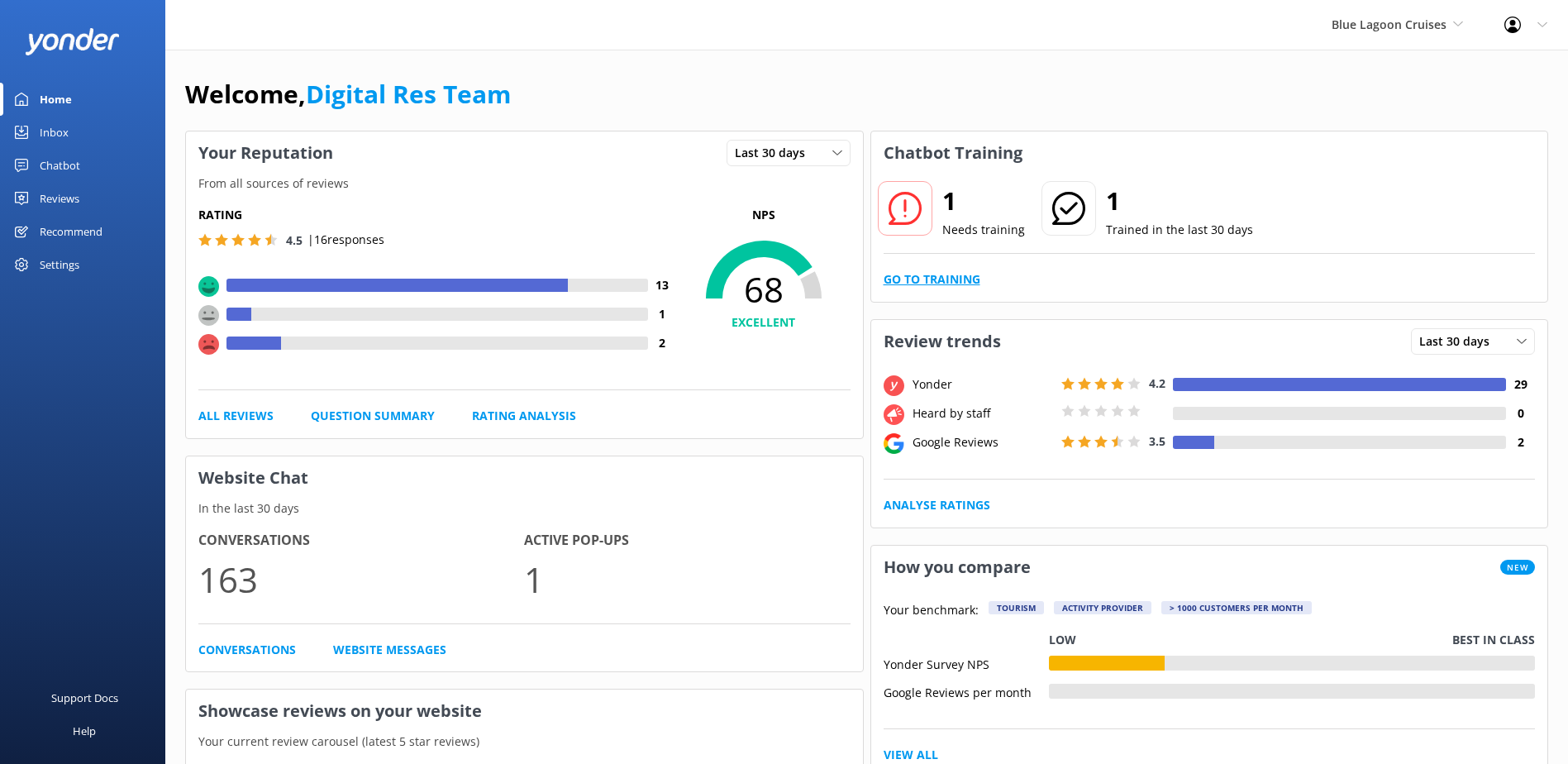
click at [949, 278] on link "Go to Training" at bounding box center [932, 279] width 97 height 18
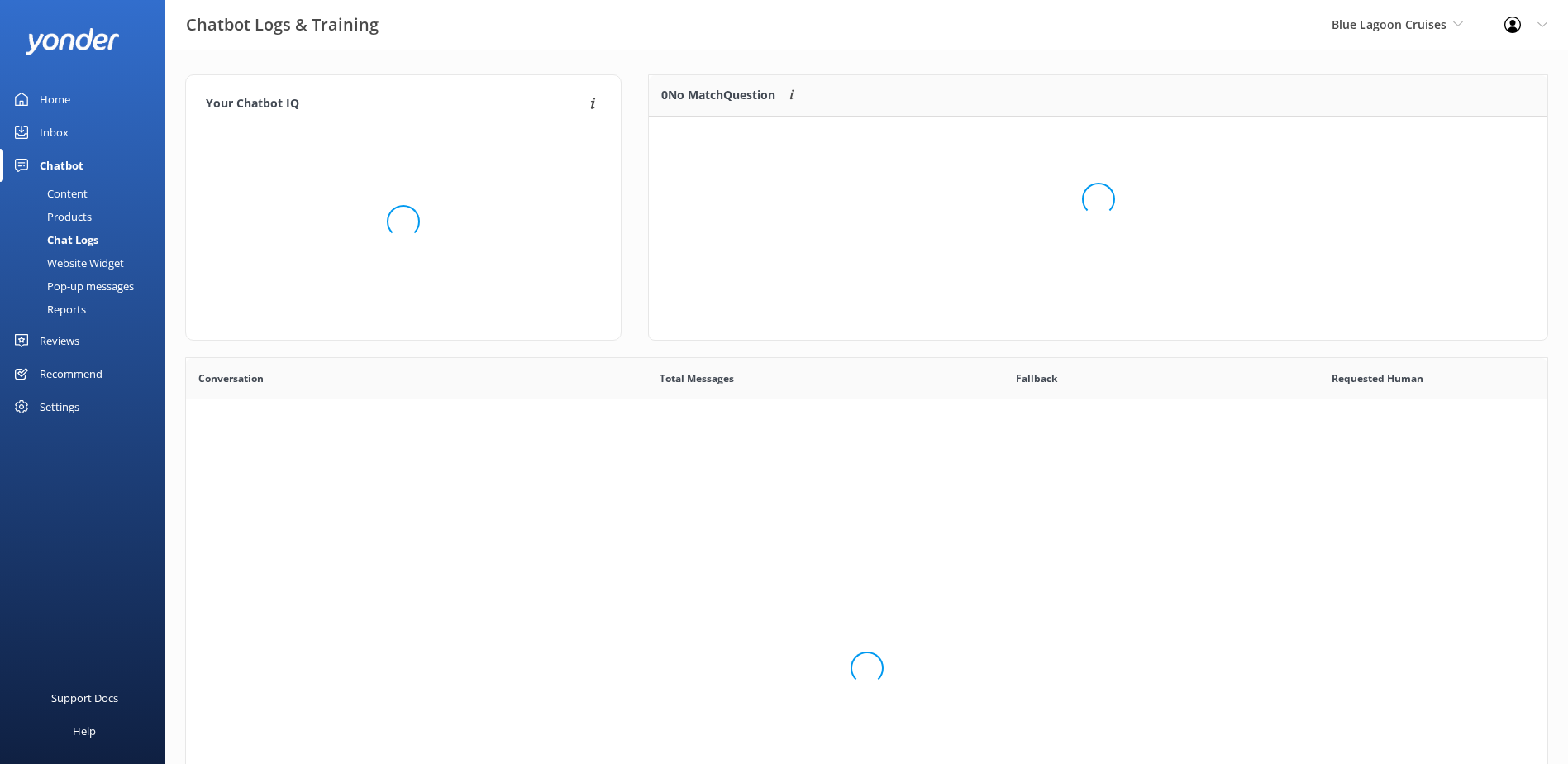
scroll to position [567, 1349]
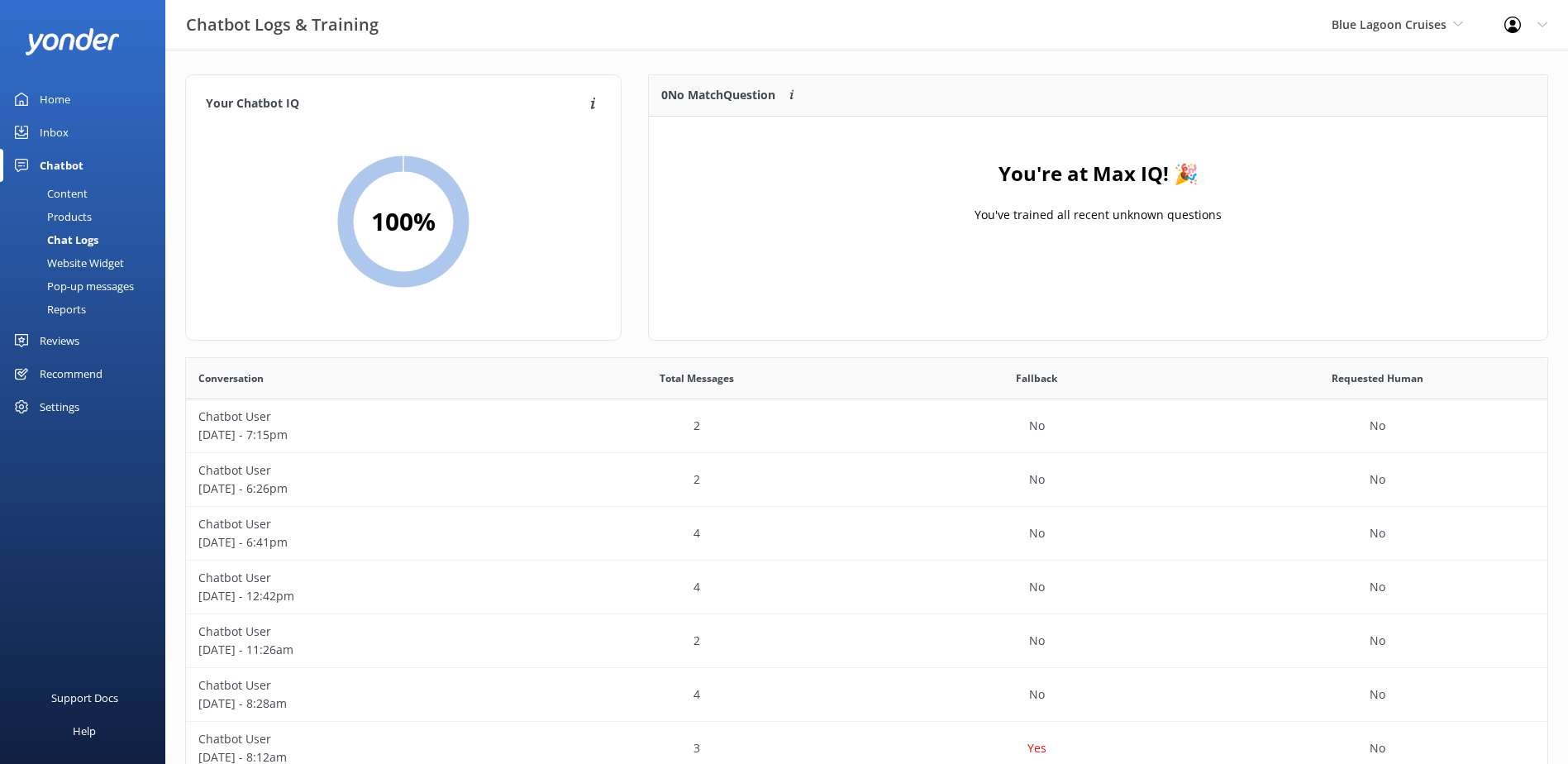
click at [67, 131] on link "Inbox" at bounding box center [82, 132] width 165 height 33
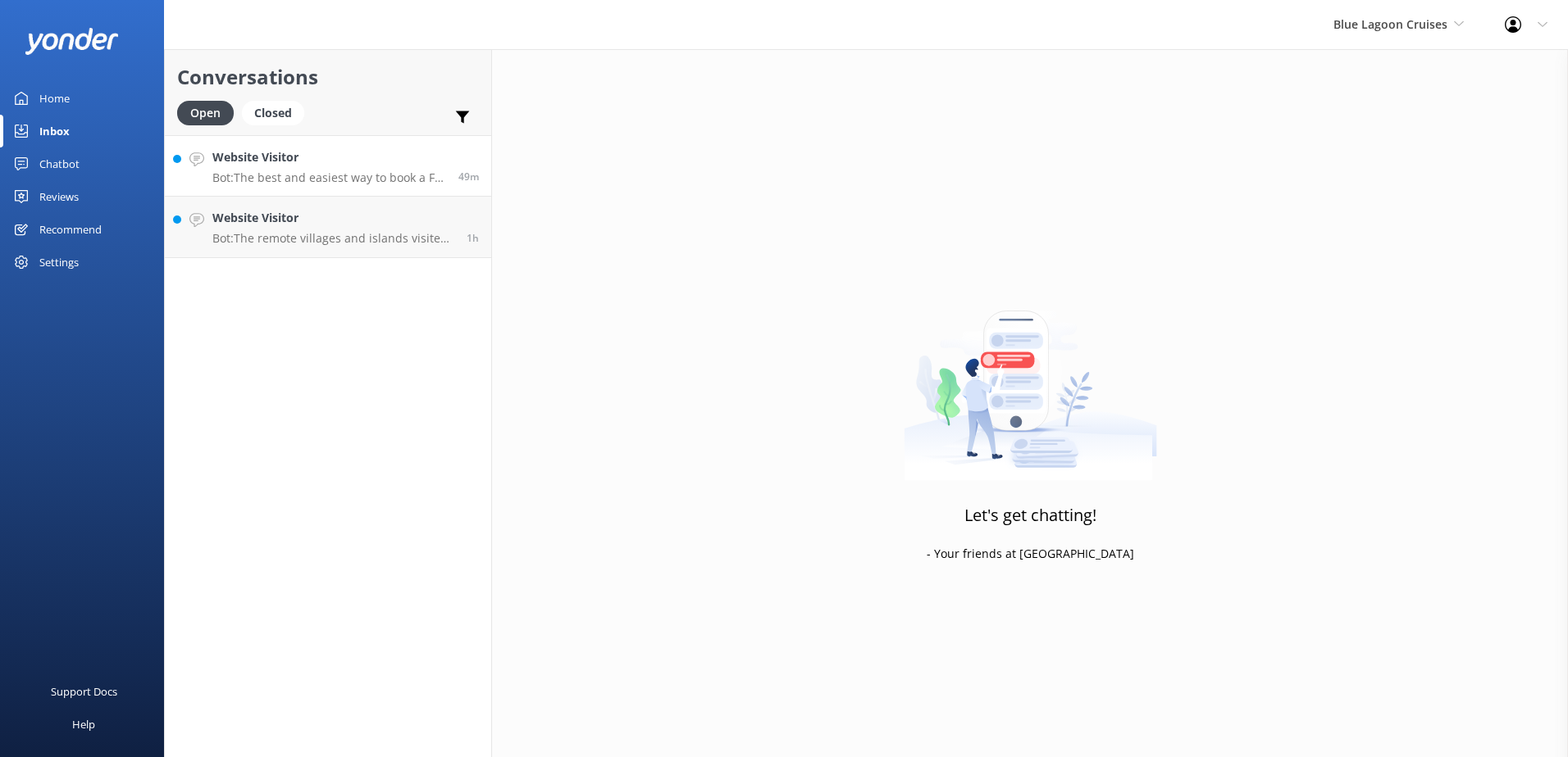
drag, startPoint x: 326, startPoint y: 164, endPoint x: 392, endPoint y: 153, distance: 66.9
click at [326, 164] on h4 "Website Visitor" at bounding box center [329, 157] width 234 height 18
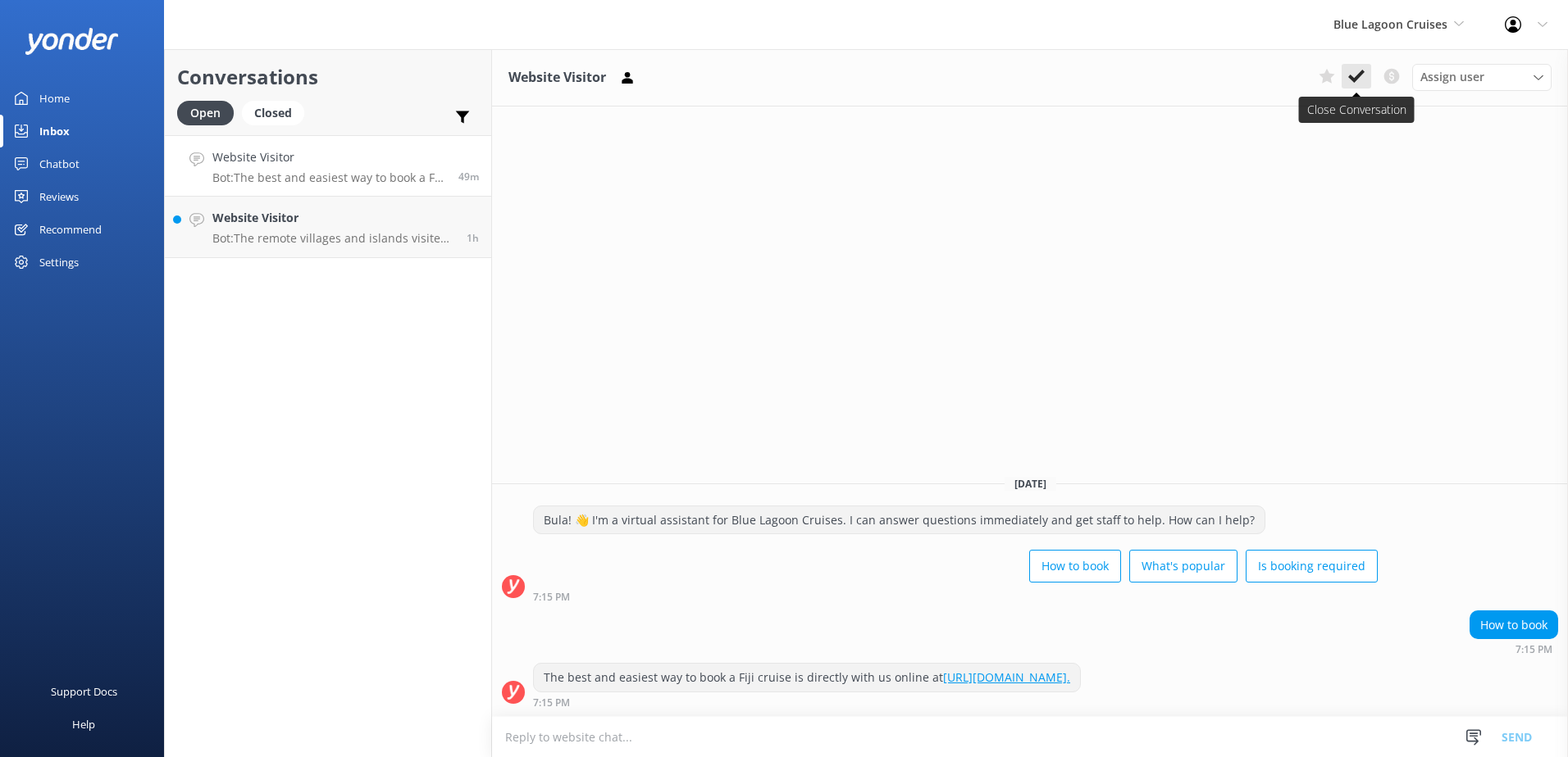
click at [1351, 75] on icon at bounding box center [1356, 75] width 16 height 16
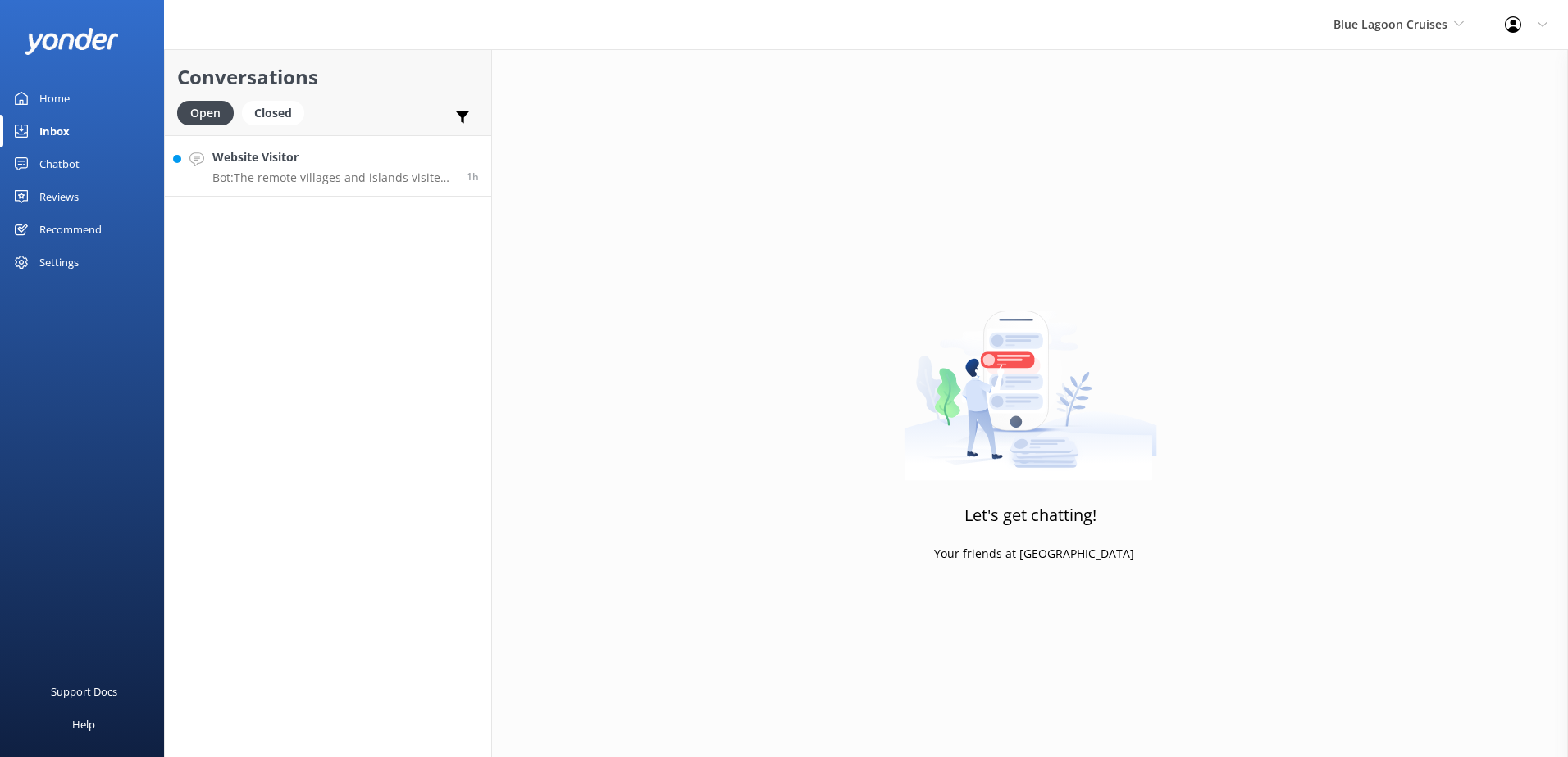
click at [404, 159] on h4 "Website Visitor" at bounding box center [333, 157] width 242 height 18
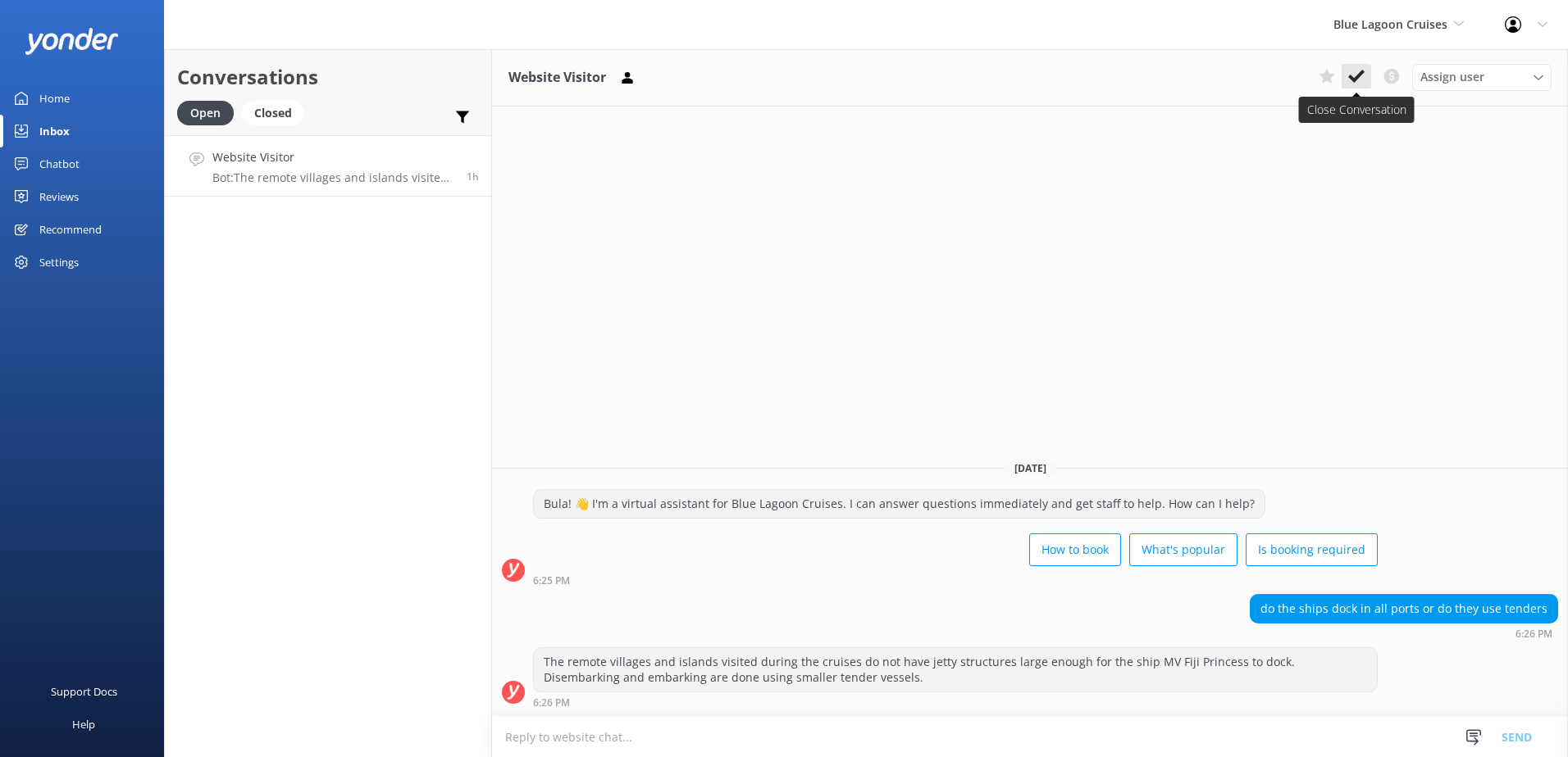
click at [1356, 72] on icon at bounding box center [1356, 75] width 16 height 16
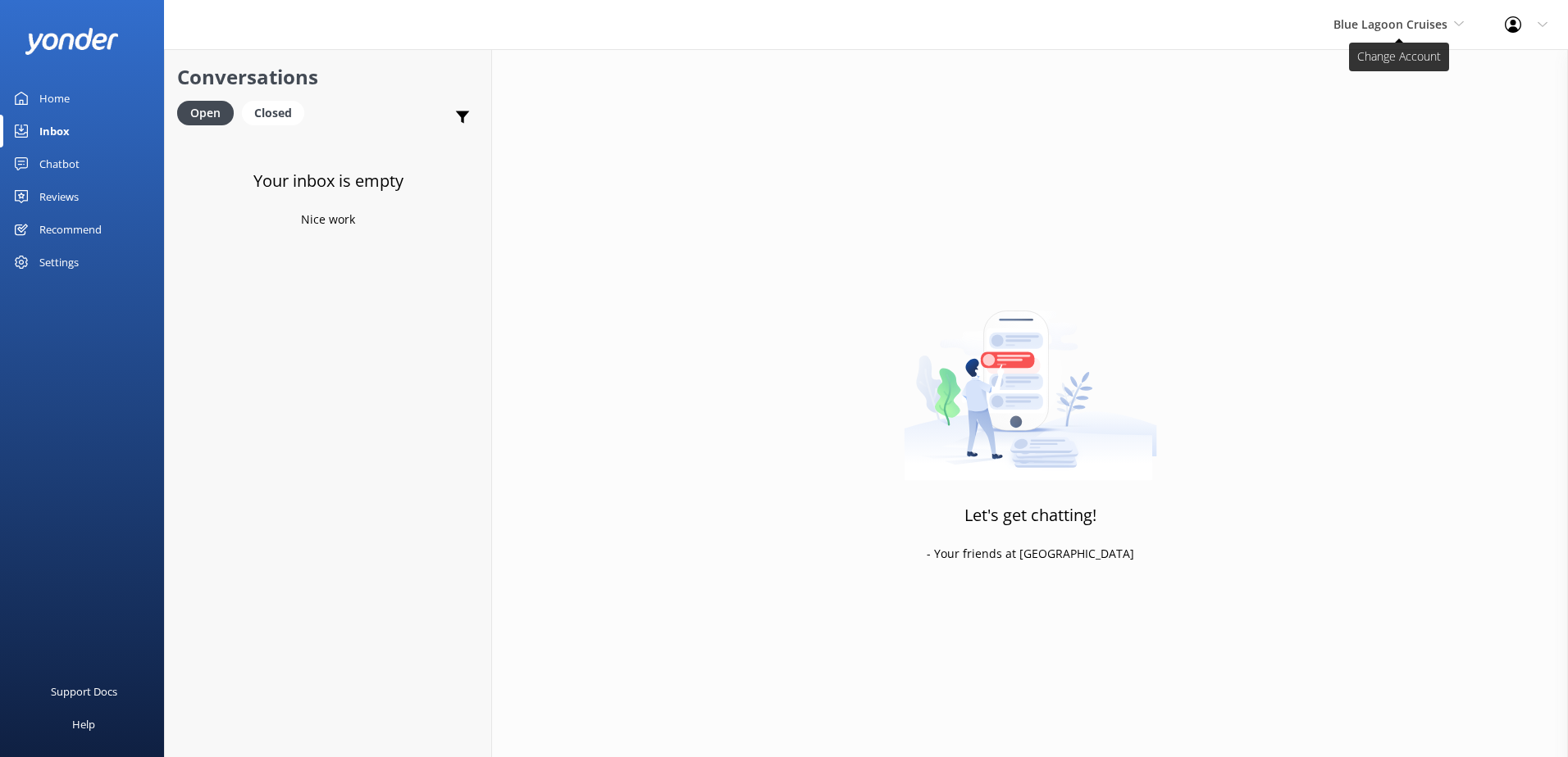
click at [1349, 16] on span "Blue Lagoon Cruises" at bounding box center [1390, 24] width 114 height 15
click at [1363, 92] on link "South Sea Cruises" at bounding box center [1394, 108] width 164 height 39
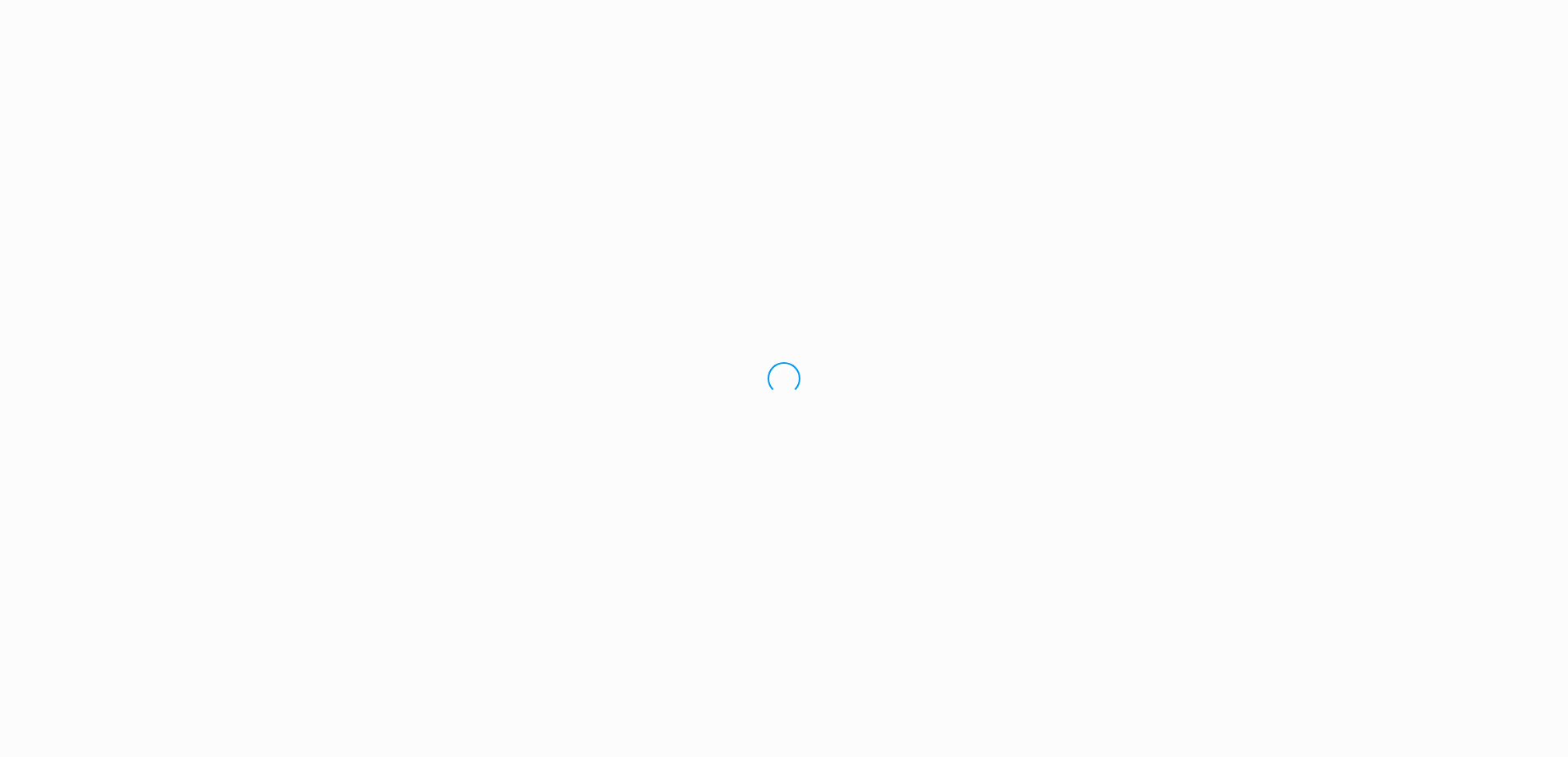
click at [901, 277] on div "Loading.." at bounding box center [784, 378] width 1568 height 757
